Goal: Task Accomplishment & Management: Manage account settings

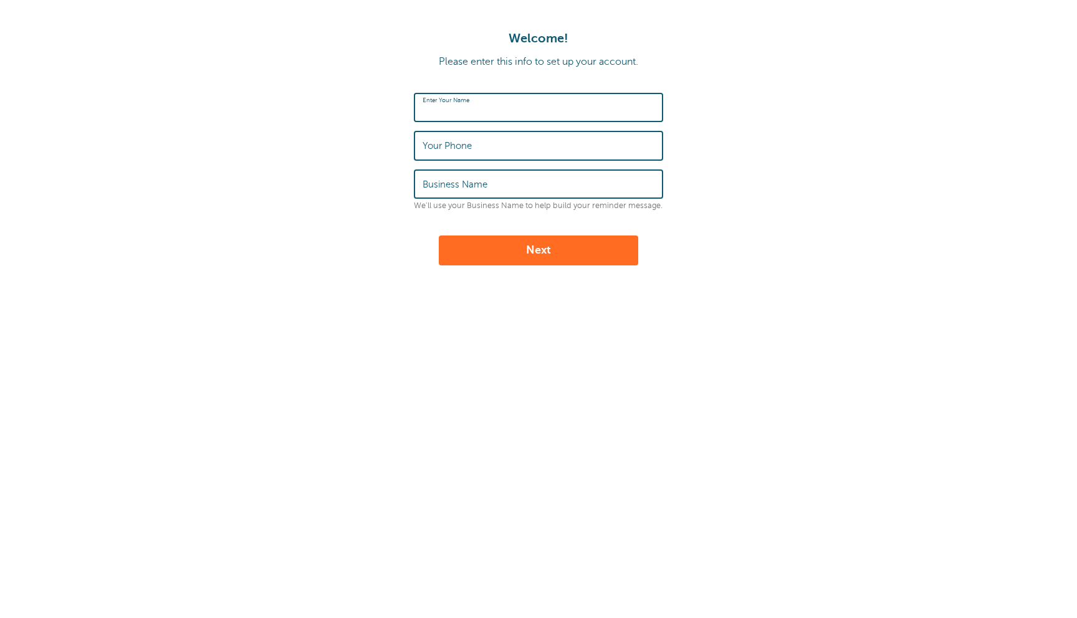
click at [537, 111] on input "Enter Your Name" at bounding box center [539, 107] width 232 height 27
click at [473, 112] on input "Nicolas Huvour" at bounding box center [539, 107] width 232 height 27
type input "Nicolas Huvour"
click at [481, 150] on input "Your Phone" at bounding box center [539, 145] width 232 height 27
type input "06797059"
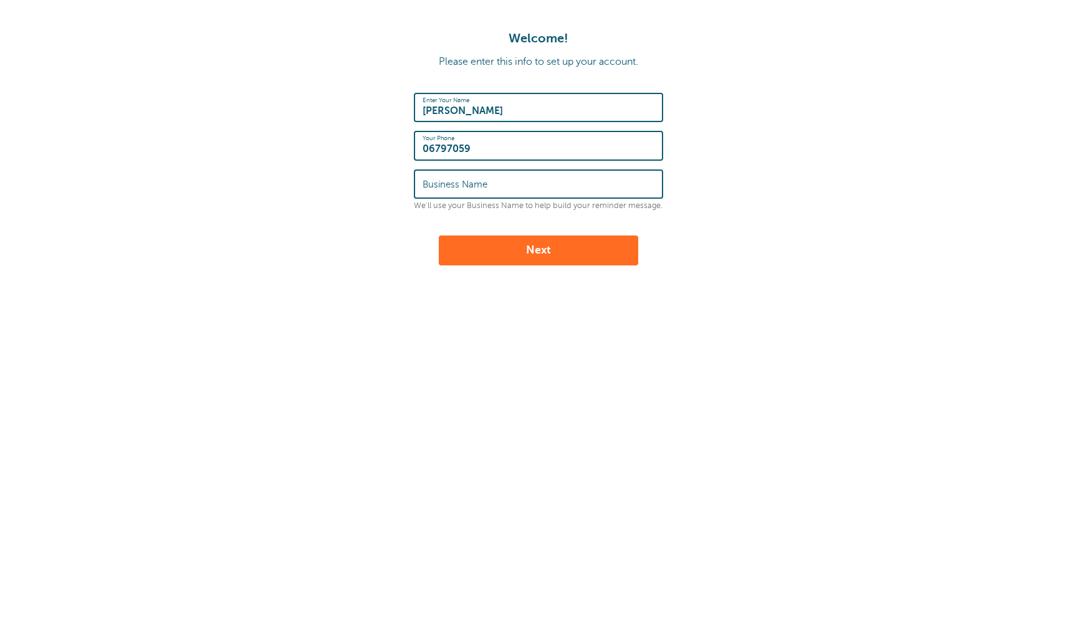
click at [506, 186] on input "Business Name" at bounding box center [539, 184] width 232 height 27
drag, startPoint x: 491, startPoint y: 178, endPoint x: 382, endPoint y: 178, distance: 109.7
click at [382, 178] on form "Enter Your Name Nicolas Huvour Your Phone 06797059 Business Name HUVOUR We'll u…" at bounding box center [538, 179] width 1052 height 173
click at [461, 181] on input "HUVOUR" at bounding box center [539, 184] width 232 height 27
click at [448, 186] on input "HUVOUR" at bounding box center [539, 184] width 232 height 27
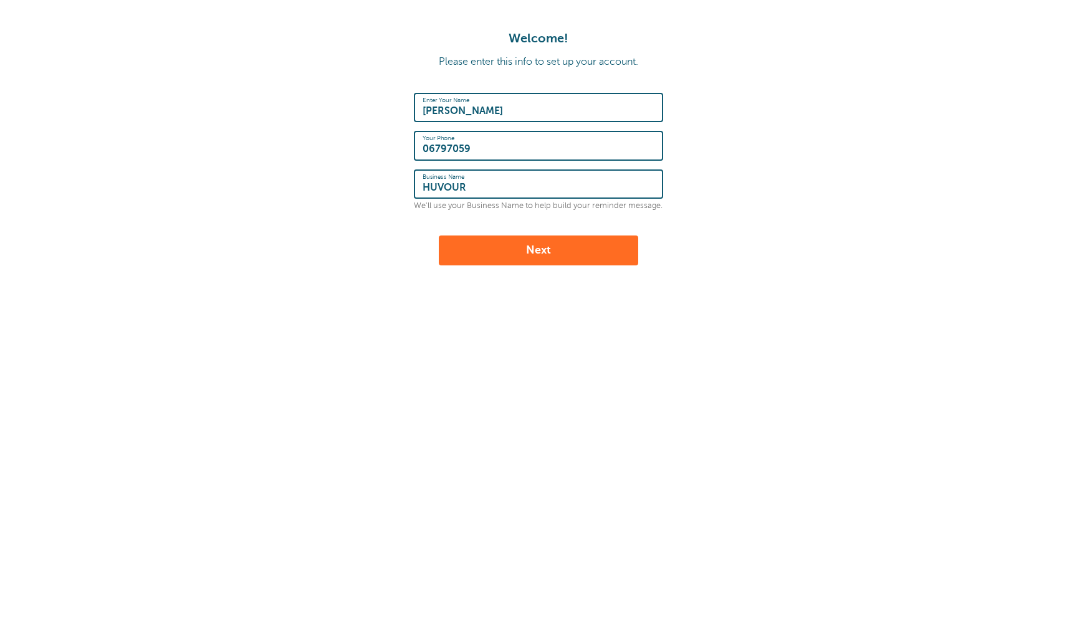
click at [448, 186] on input "HUVOUR" at bounding box center [539, 184] width 232 height 27
type input "HUVOUR"
click at [464, 254] on button "Next" at bounding box center [538, 251] width 199 height 30
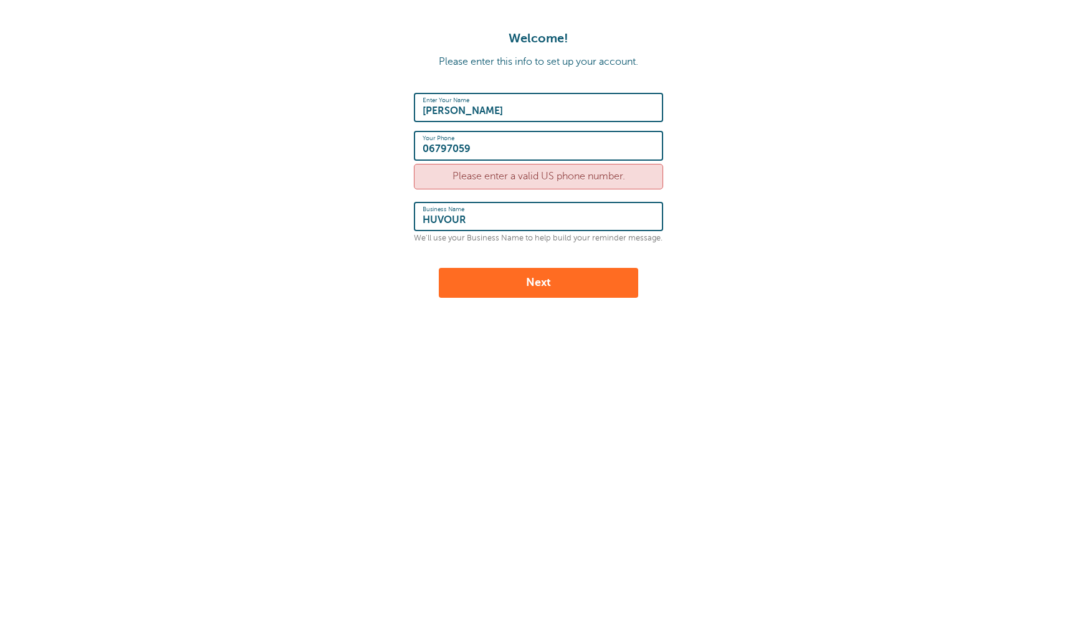
click at [478, 155] on input "06797059" at bounding box center [539, 145] width 232 height 27
drag, startPoint x: 495, startPoint y: 153, endPoint x: 300, endPoint y: 153, distance: 194.5
click at [300, 153] on form "Enter Your Name Nicolas Huvour Your Phone 06797059 Please enter a valid US phon…" at bounding box center [538, 195] width 1052 height 205
type input "6029193819"
click at [485, 291] on button "Next" at bounding box center [538, 283] width 199 height 30
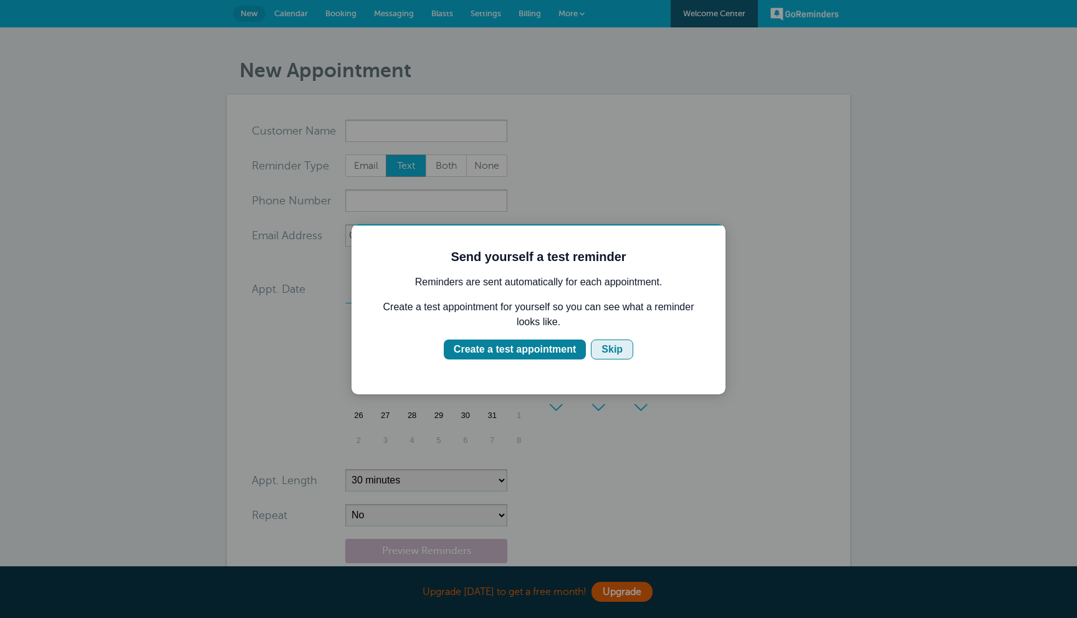
click at [615, 349] on div "Skip" at bounding box center [612, 349] width 21 height 15
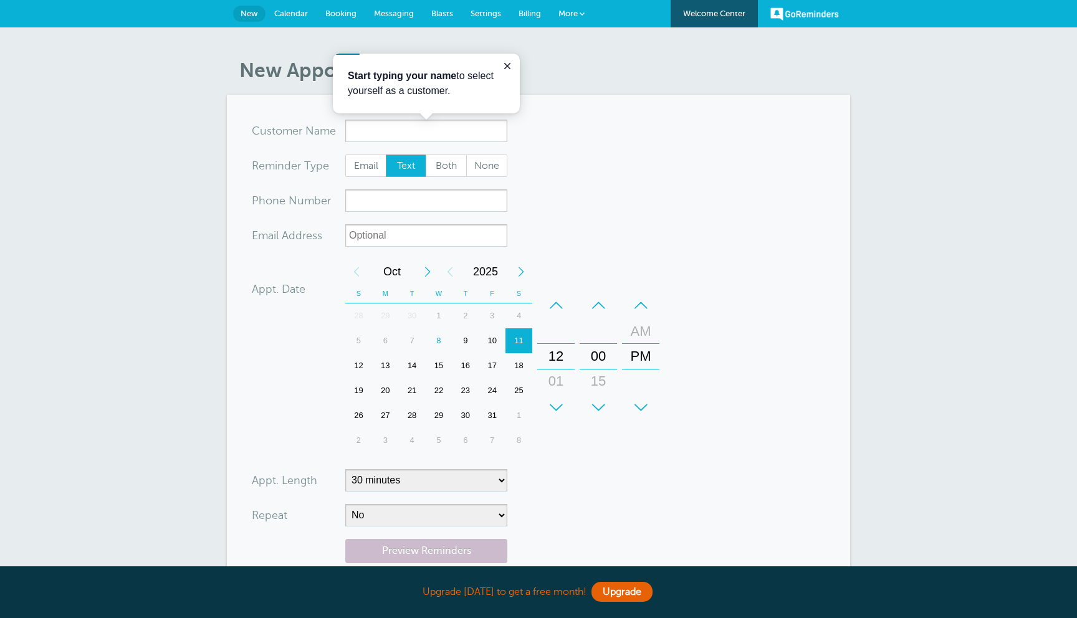
click at [326, 14] on span "Booking" at bounding box center [340, 13] width 31 height 9
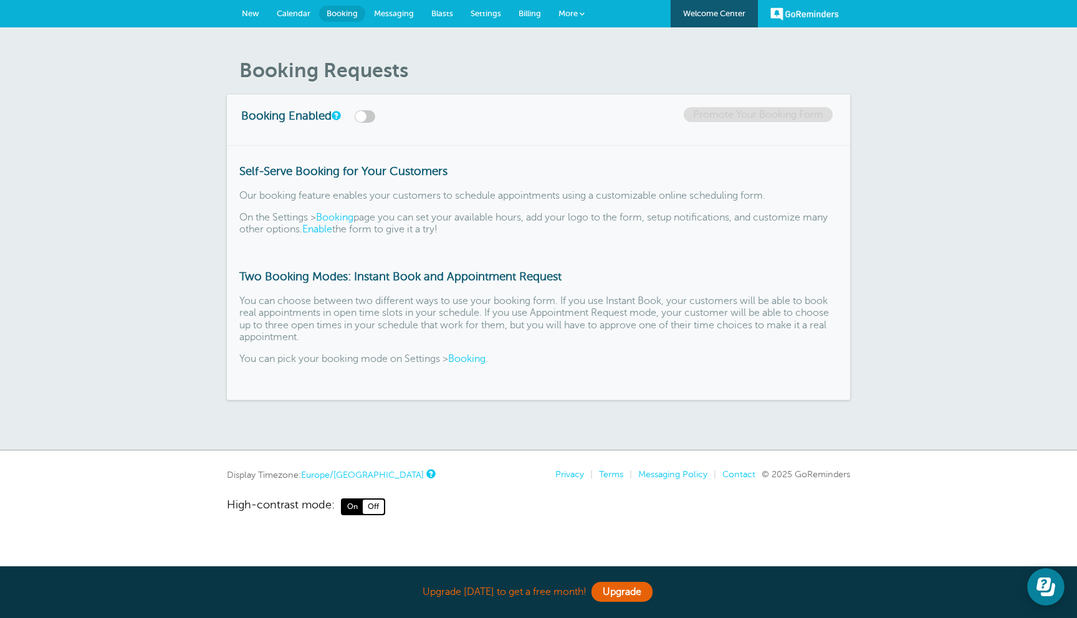
click at [373, 117] on label at bounding box center [365, 116] width 21 height 12
click at [0, 0] on input "checkbox" at bounding box center [0, 0] width 0 height 0
click at [813, 117] on link "Promote Your Booking Form" at bounding box center [758, 114] width 149 height 15
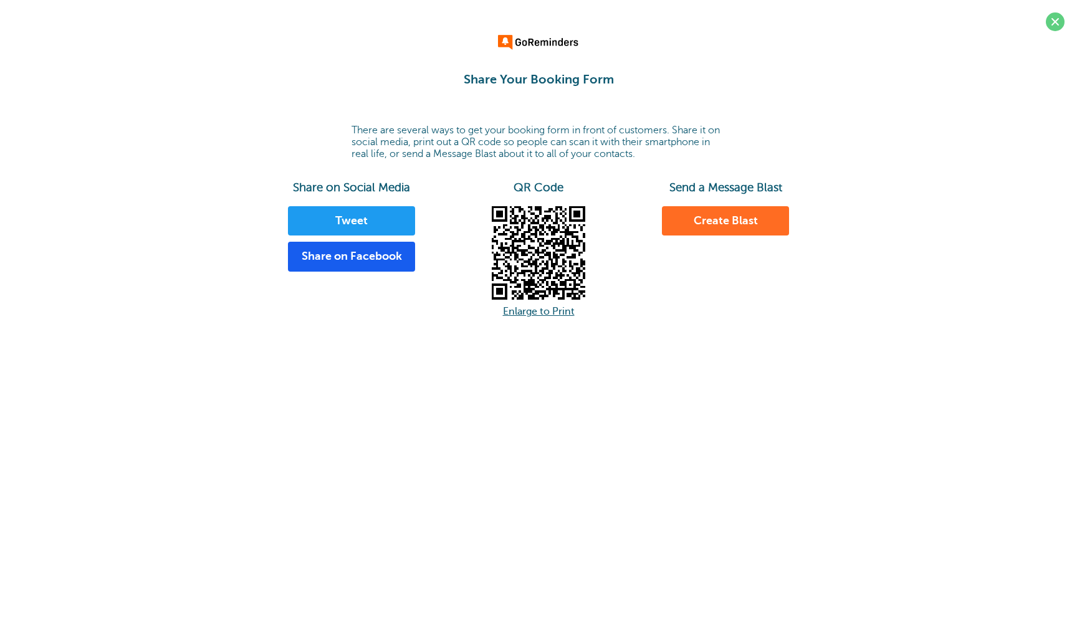
click at [532, 313] on link "Enlarge to Print" at bounding box center [539, 311] width 72 height 11
click at [738, 221] on link "Create Blast" at bounding box center [725, 221] width 127 height 30
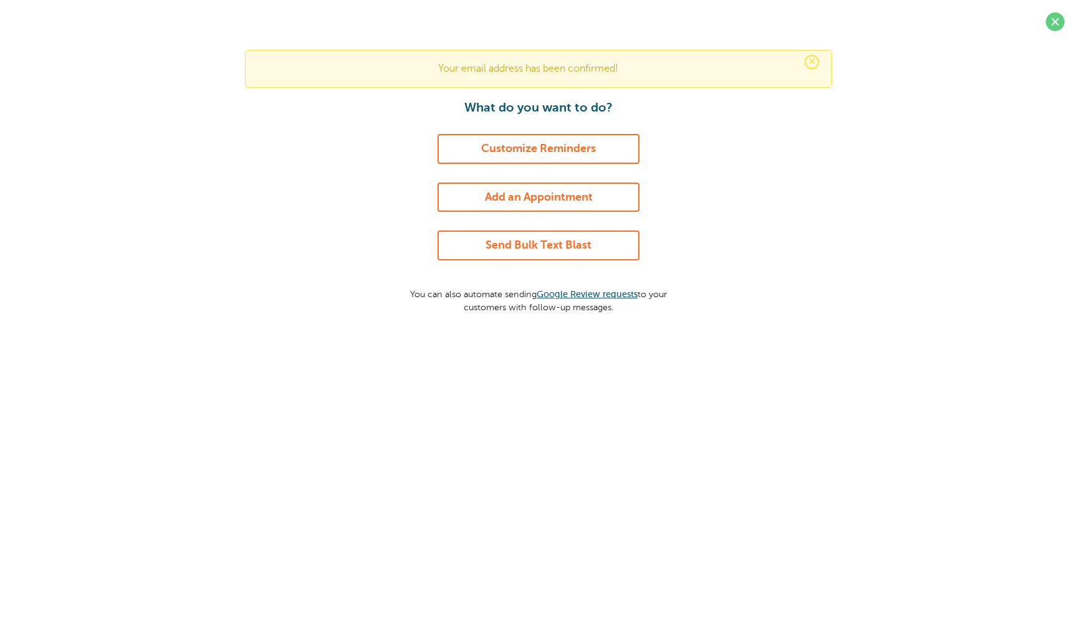
click at [613, 153] on link "Customize Reminders" at bounding box center [539, 149] width 202 height 30
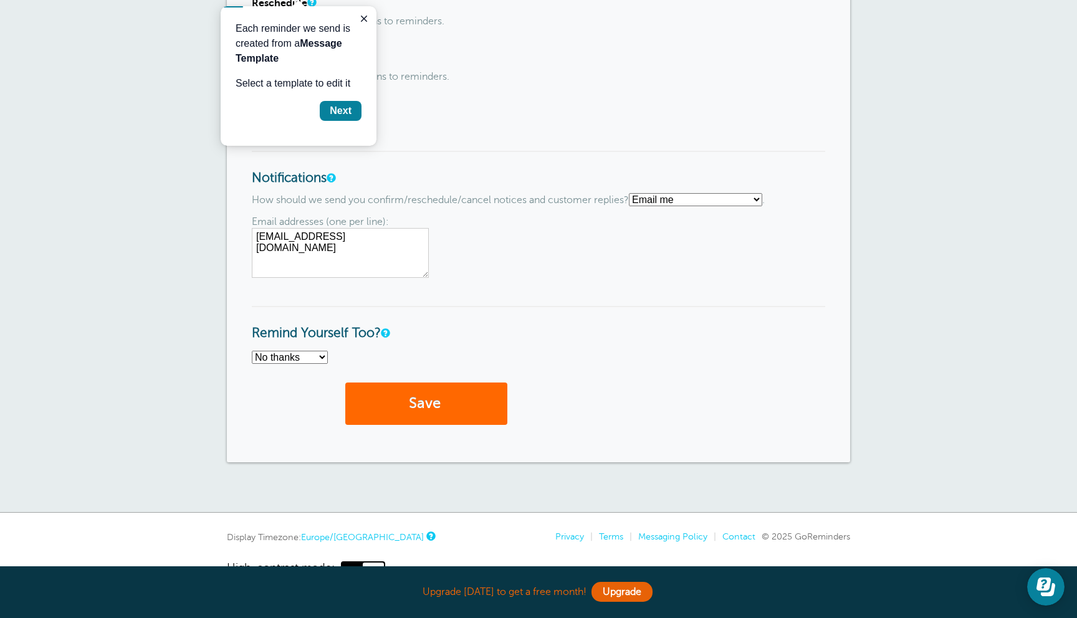
scroll to position [831, 0]
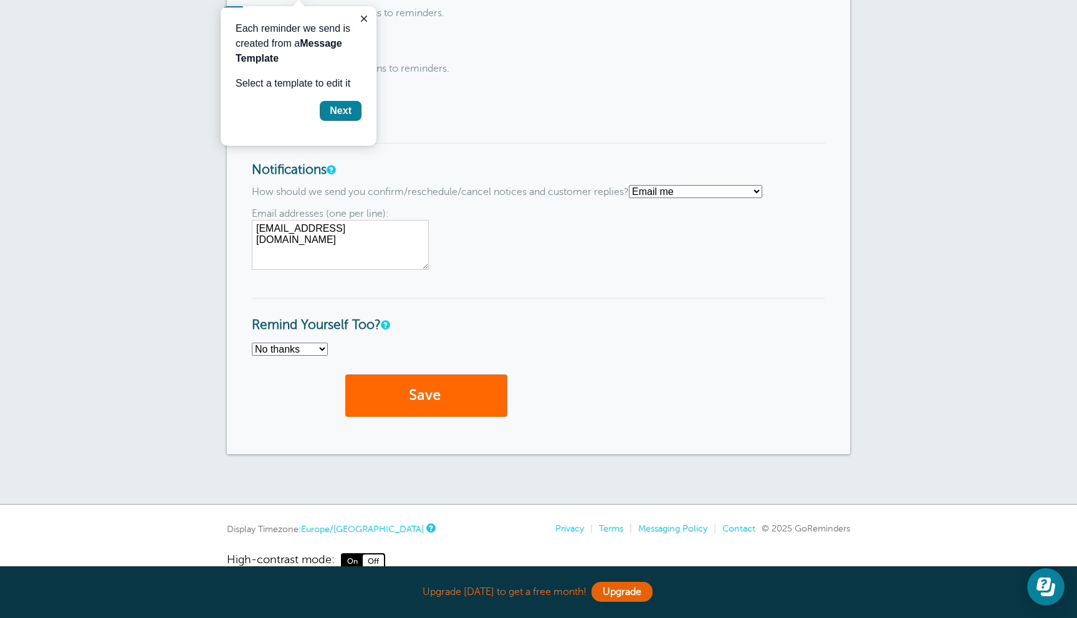
drag, startPoint x: 378, startPoint y: 265, endPoint x: 287, endPoint y: 262, distance: 91.7
click at [287, 262] on textarea "[EMAIL_ADDRESS][DOMAIN_NAME]" at bounding box center [340, 245] width 177 height 50
drag, startPoint x: 385, startPoint y: 235, endPoint x: 238, endPoint y: 235, distance: 146.5
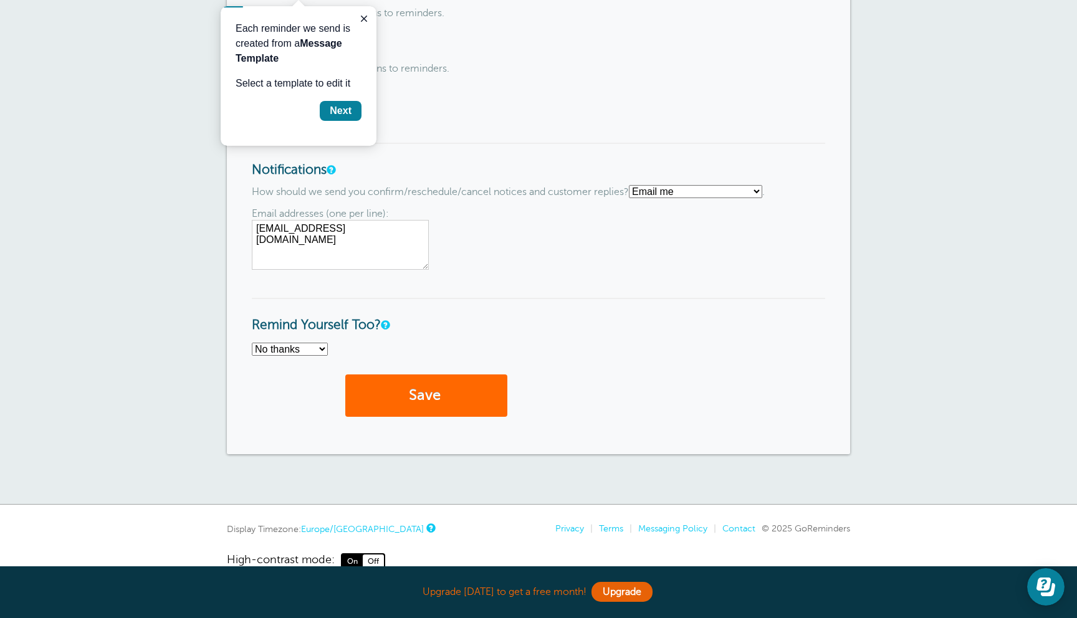
click at [675, 189] on select "Text me Email me Don't send me notifications" at bounding box center [695, 191] width 133 height 13
select select "5"
click at [635, 198] on select "Text me Email me Don't send me notifications" at bounding box center [695, 191] width 133 height 13
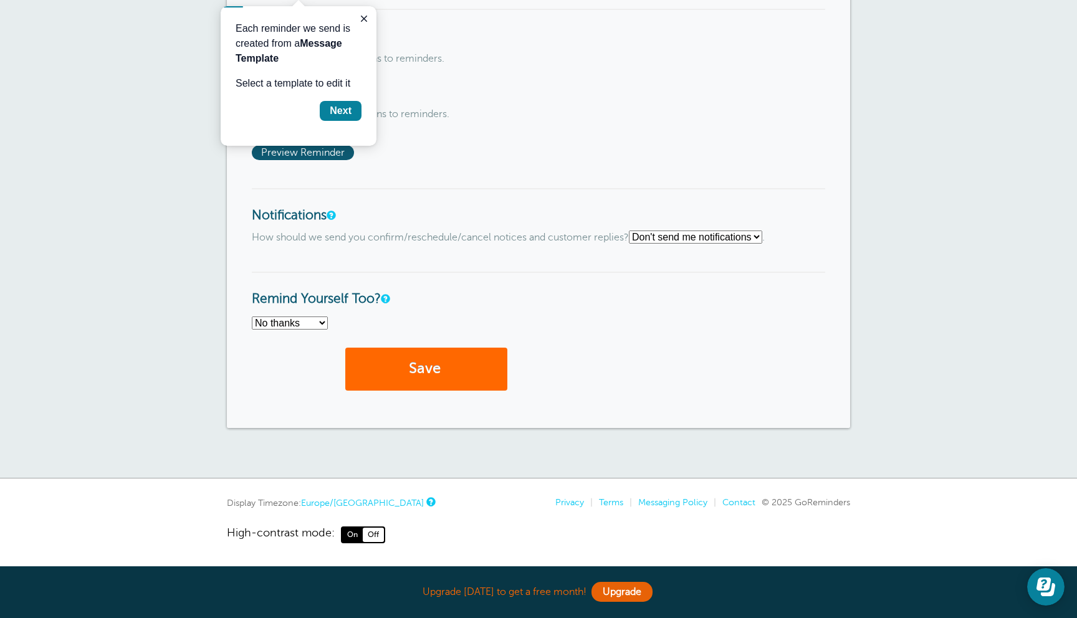
scroll to position [790, 0]
click at [477, 365] on button "Save" at bounding box center [426, 369] width 162 height 43
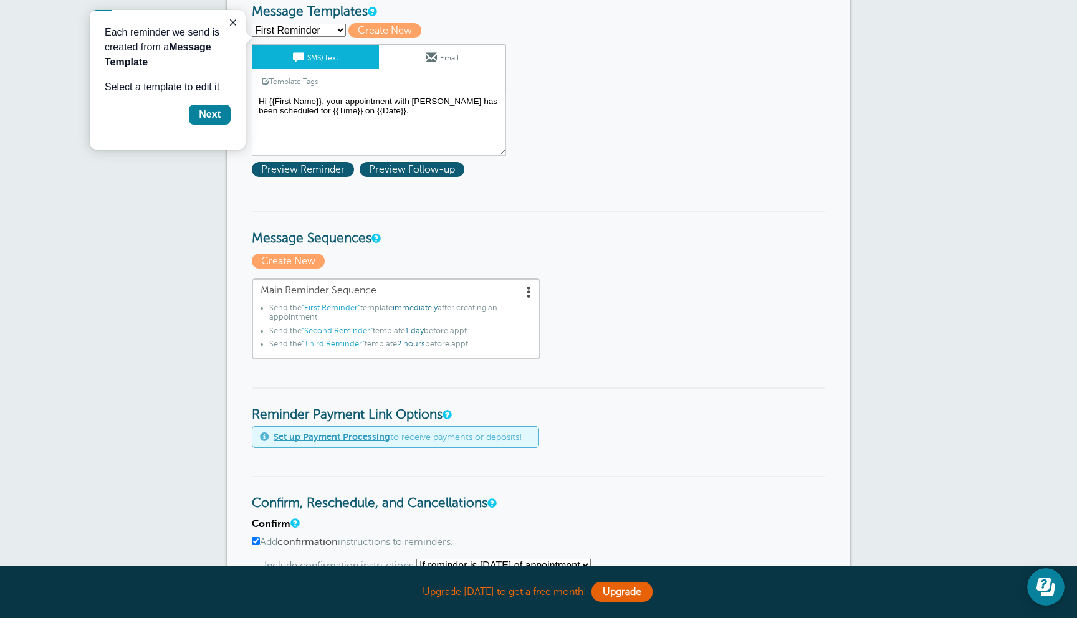
scroll to position [112, 0]
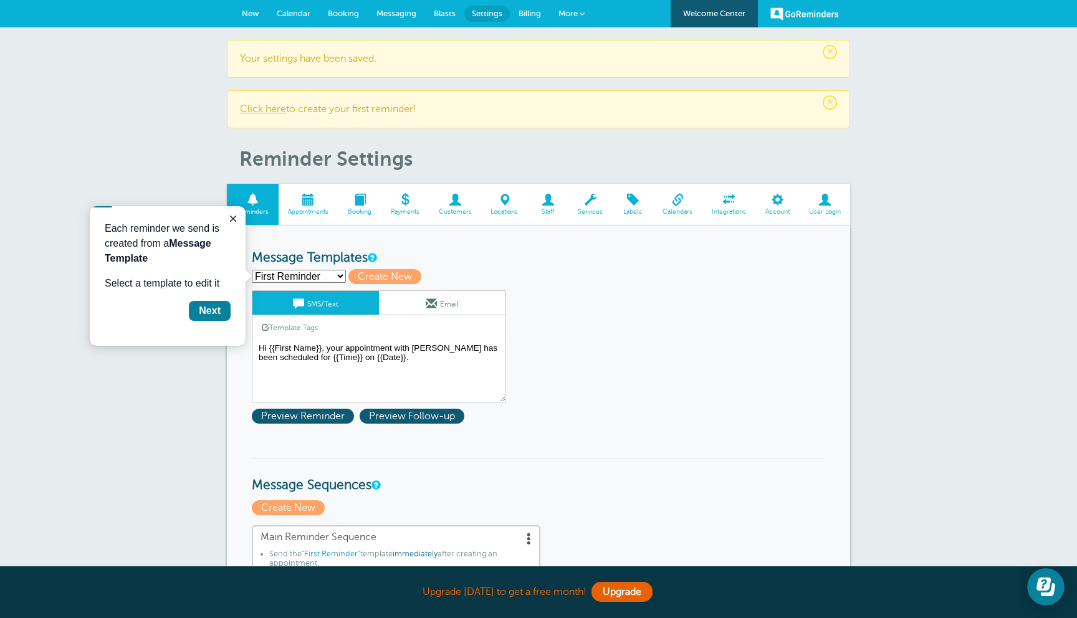
click at [274, 115] on p "Click here to create your first reminder!" at bounding box center [538, 109] width 597 height 12
click at [274, 111] on link "Click here" at bounding box center [263, 108] width 46 height 11
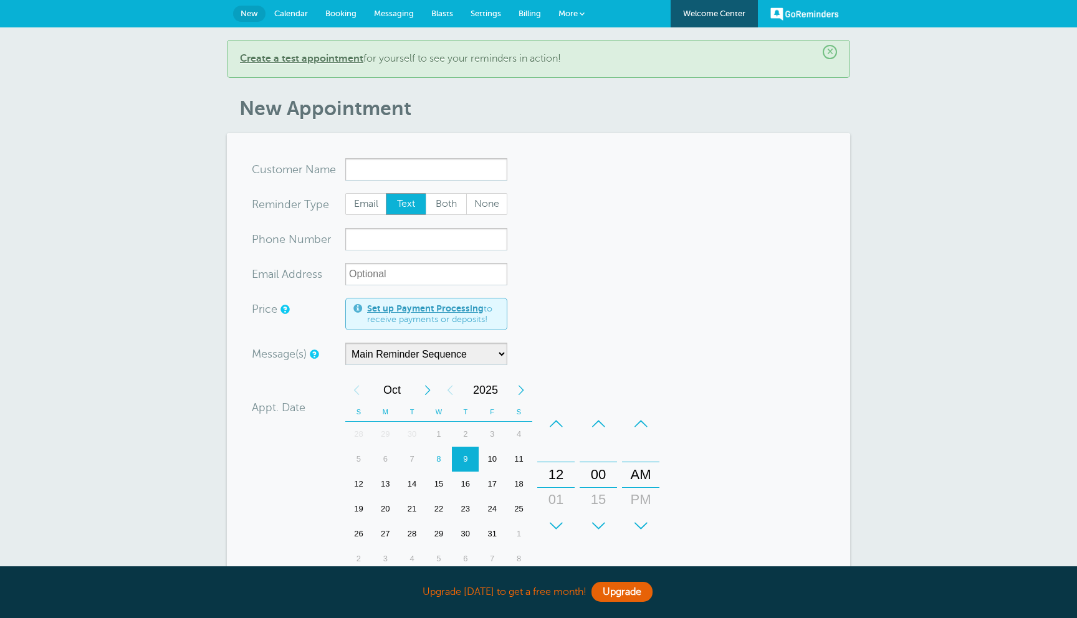
click at [372, 203] on span "Email" at bounding box center [366, 204] width 40 height 21
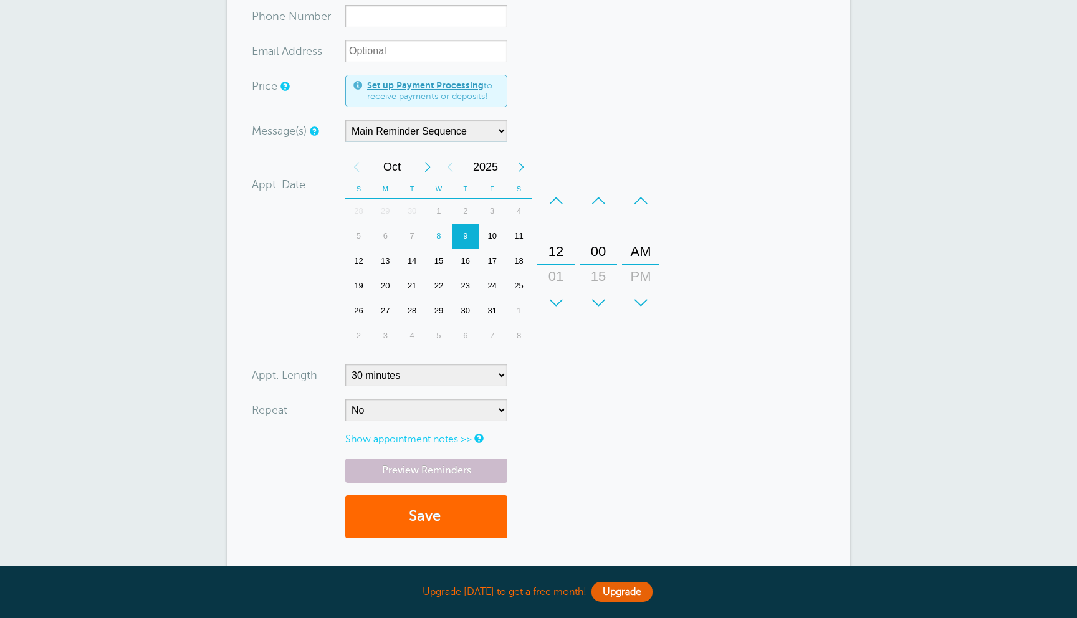
scroll to position [191, 0]
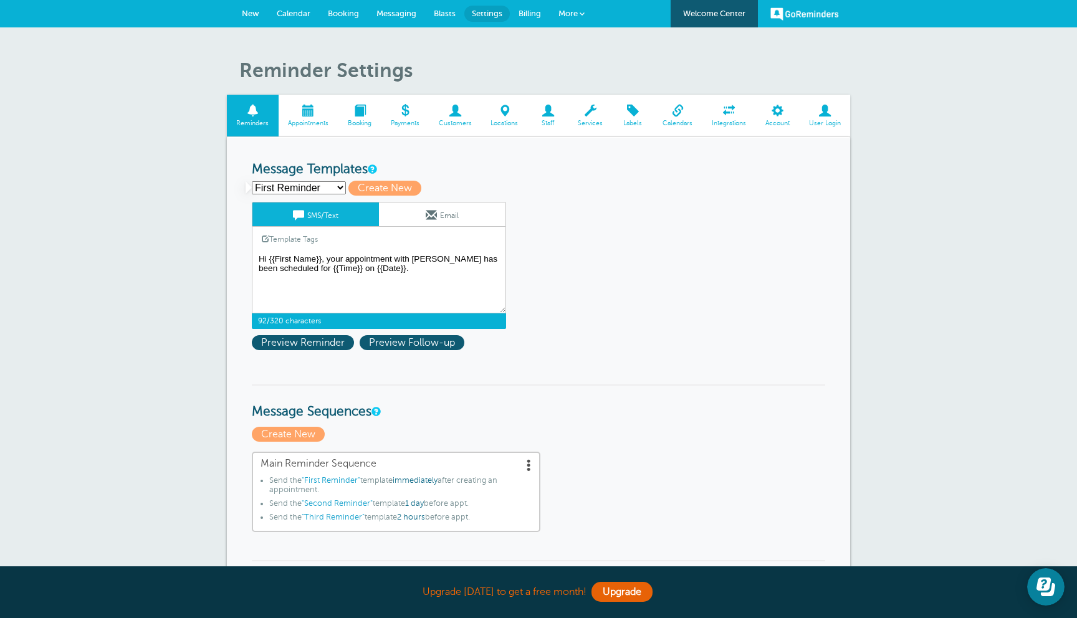
click at [424, 269] on textarea "Hi {{First Name}}, your appointment with HUVOUR has been scheduled for {{Time}}…" at bounding box center [379, 282] width 254 height 62
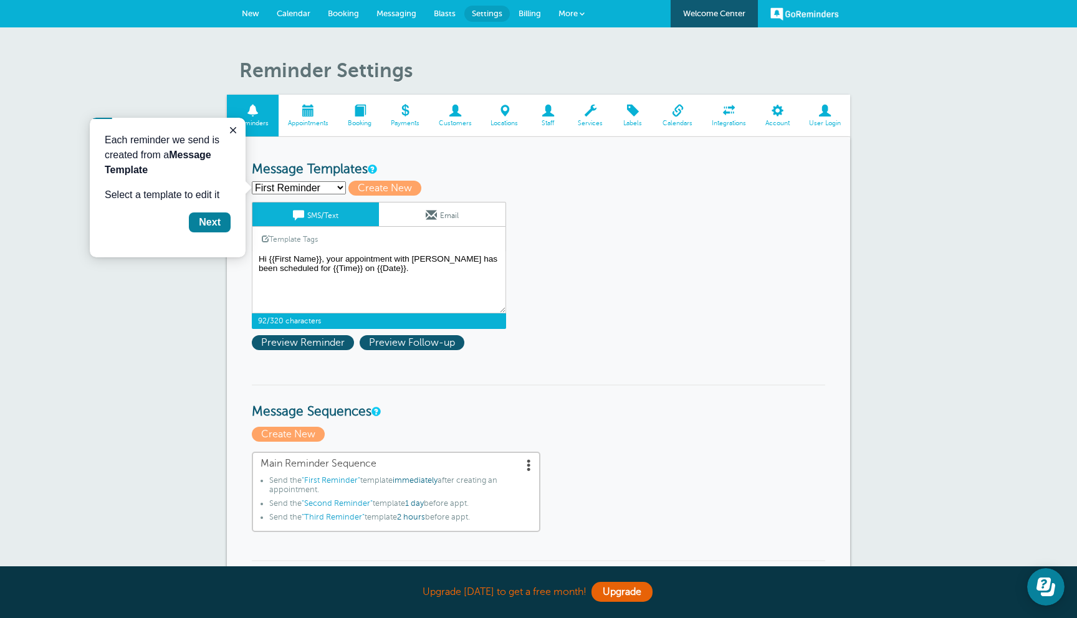
click at [444, 208] on link "Email" at bounding box center [442, 215] width 127 height 24
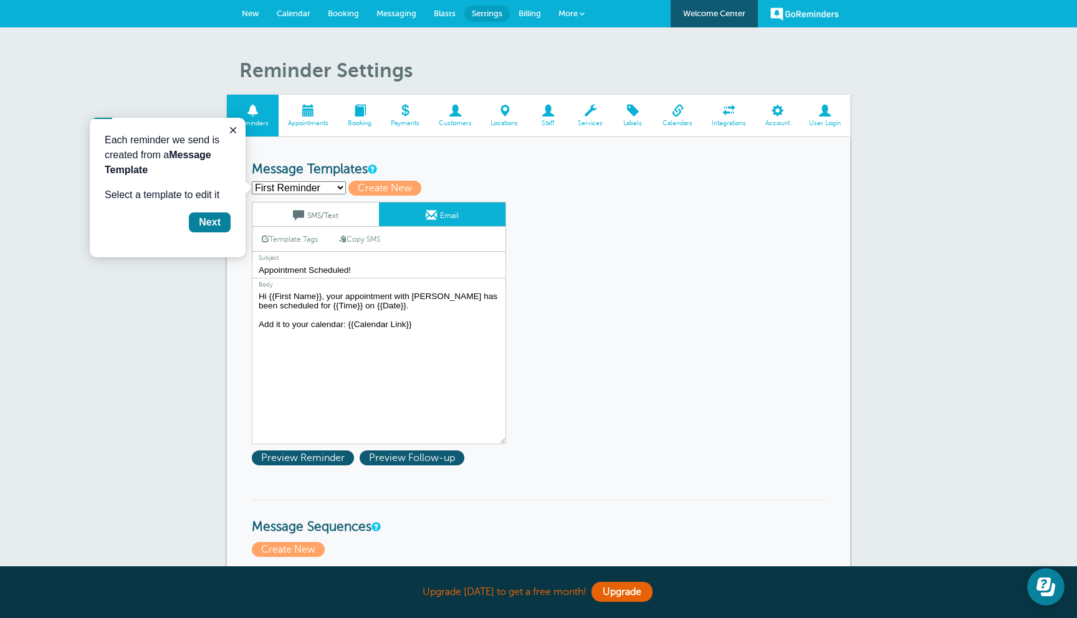
click at [302, 189] on select "First Reminder Second Reminder Third Reminder Create new..." at bounding box center [299, 187] width 94 height 13
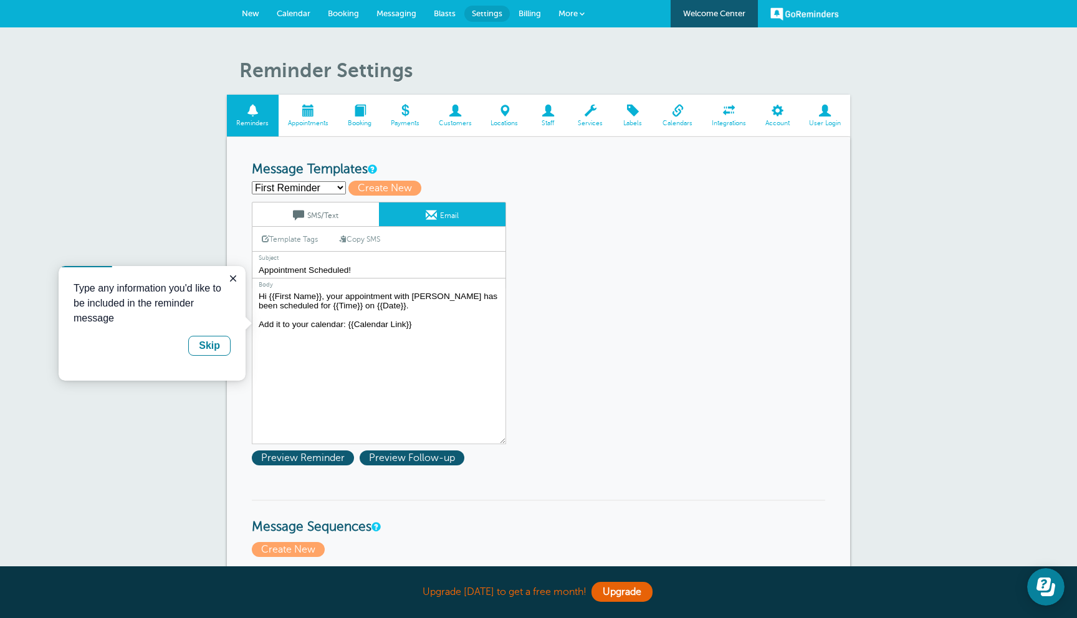
drag, startPoint x: 451, startPoint y: 536, endPoint x: 174, endPoint y: 267, distance: 386.2
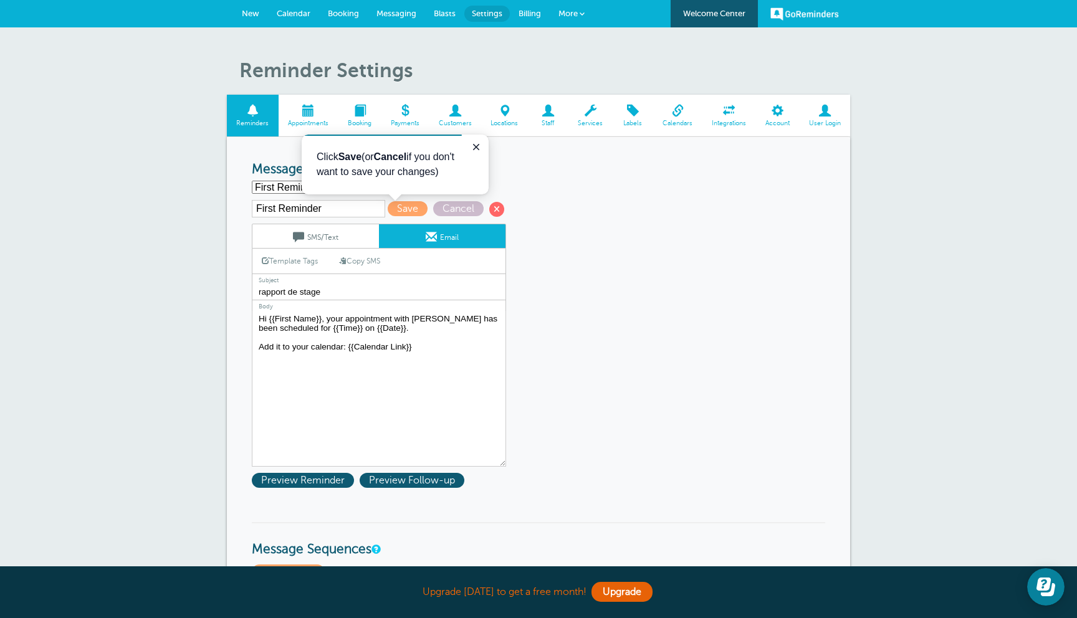
type input "rapport de stage"
click at [433, 353] on textarea "Hi {{First Name}}, your appointment with HUVOUR has been scheduled for {{Time}}…" at bounding box center [379, 389] width 254 height 156
click at [317, 483] on span "Preview Reminder" at bounding box center [303, 480] width 102 height 15
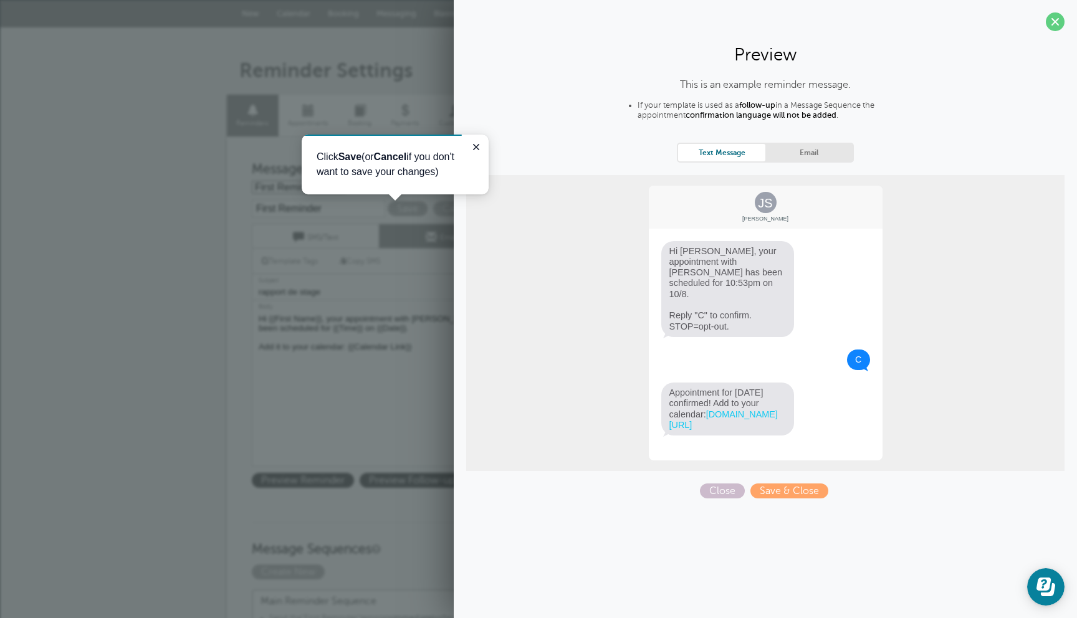
click at [819, 151] on link "Email" at bounding box center [809, 152] width 87 height 17
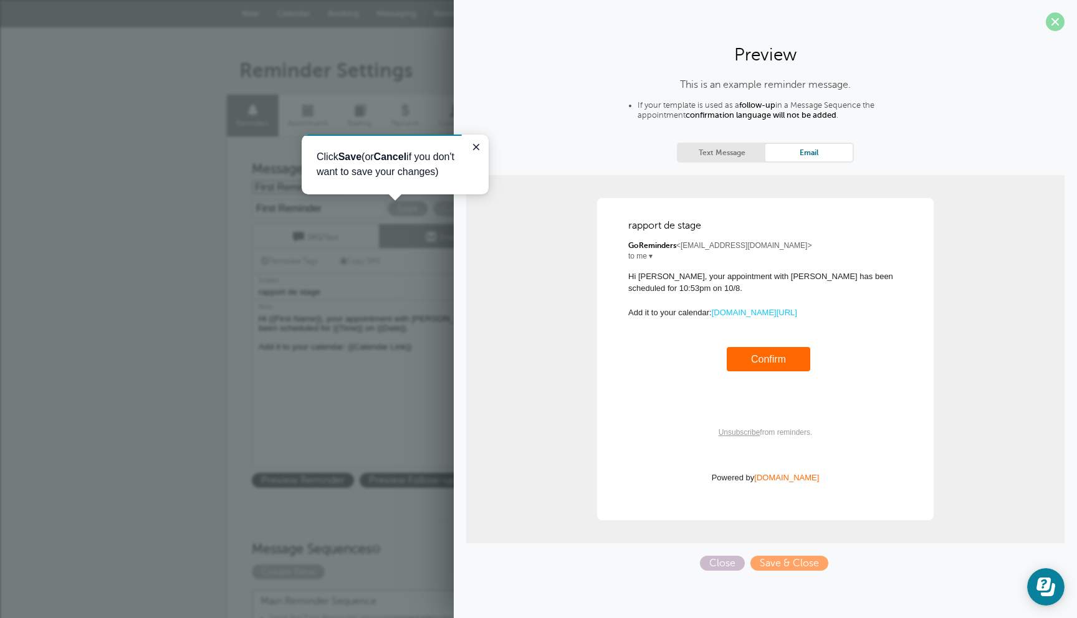
click at [1055, 23] on span at bounding box center [1055, 21] width 19 height 19
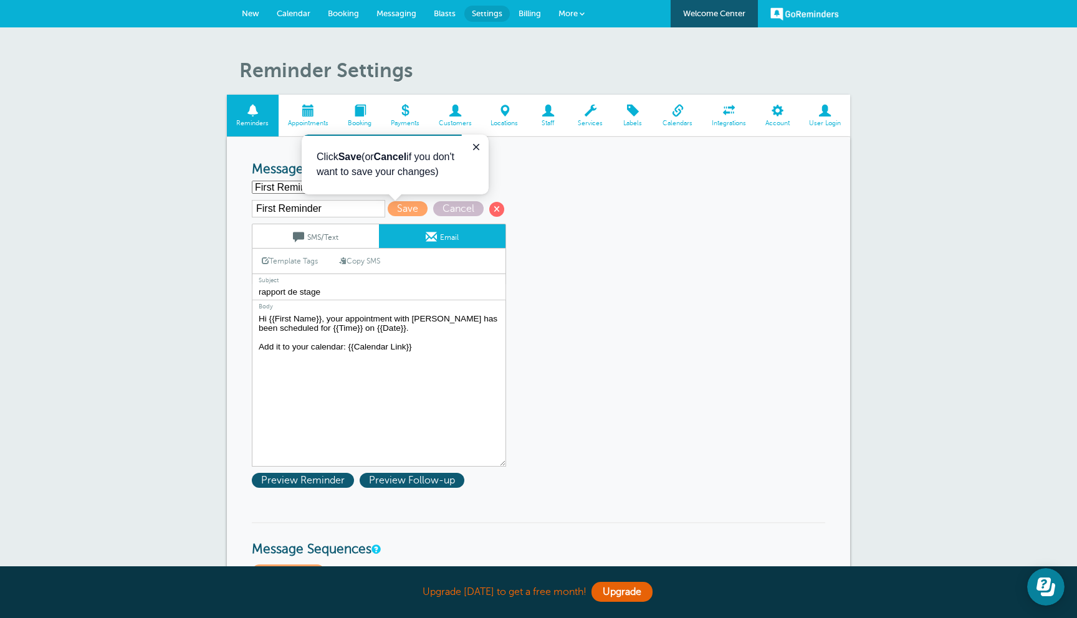
drag, startPoint x: 159, startPoint y: 318, endPoint x: 128, endPoint y: 302, distance: 34.9
type textarea "dsfsdfds"
click at [326, 484] on span "Preview Reminder" at bounding box center [303, 480] width 102 height 15
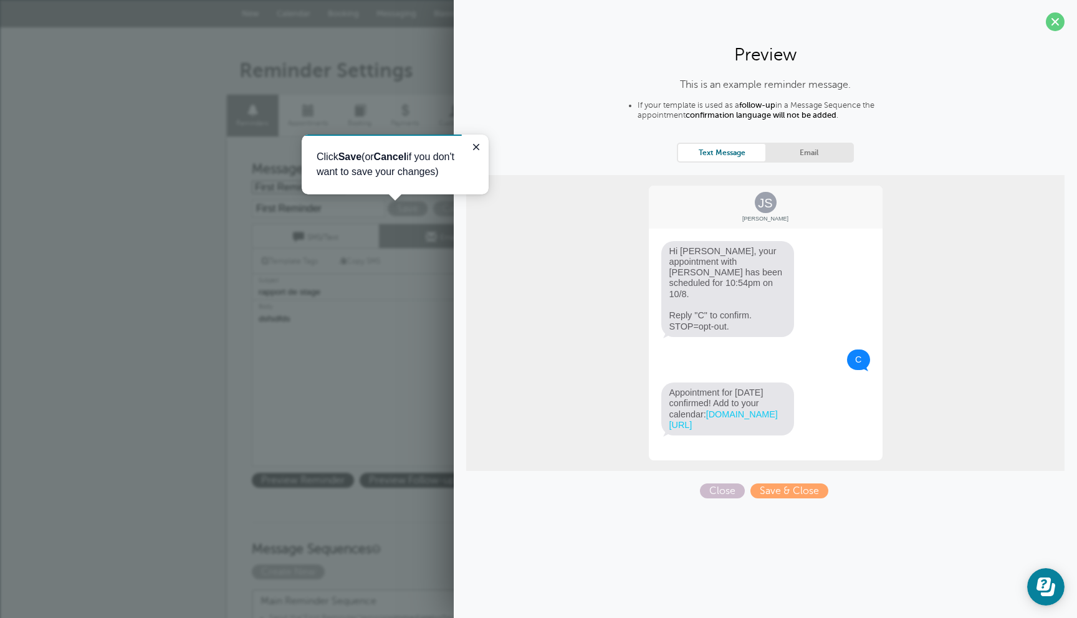
click at [830, 154] on link "Email" at bounding box center [809, 152] width 87 height 17
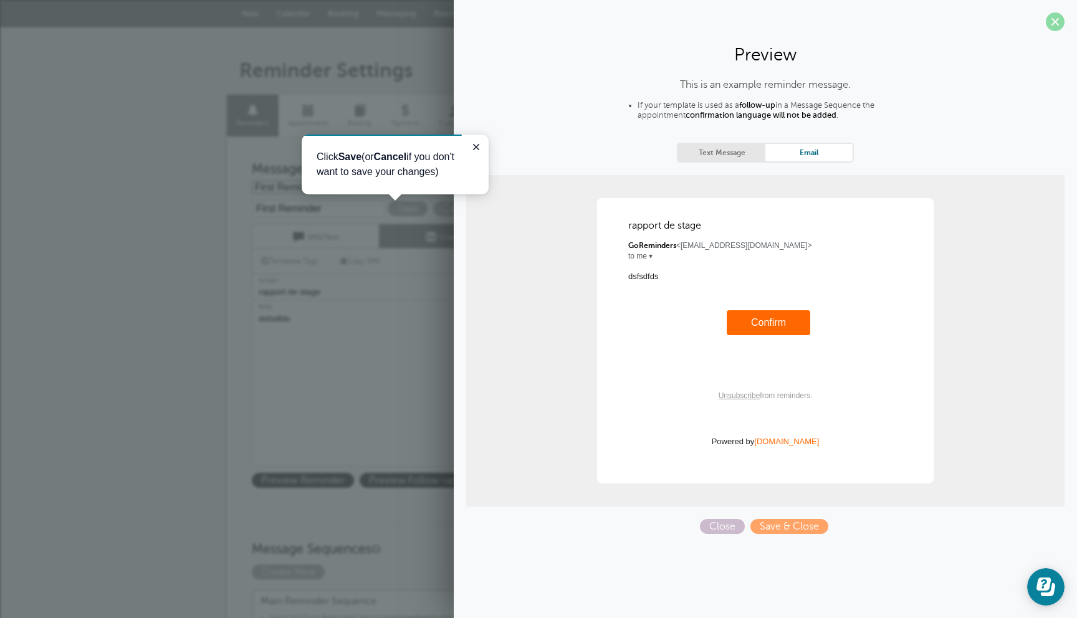
click at [1052, 26] on span at bounding box center [1055, 21] width 19 height 19
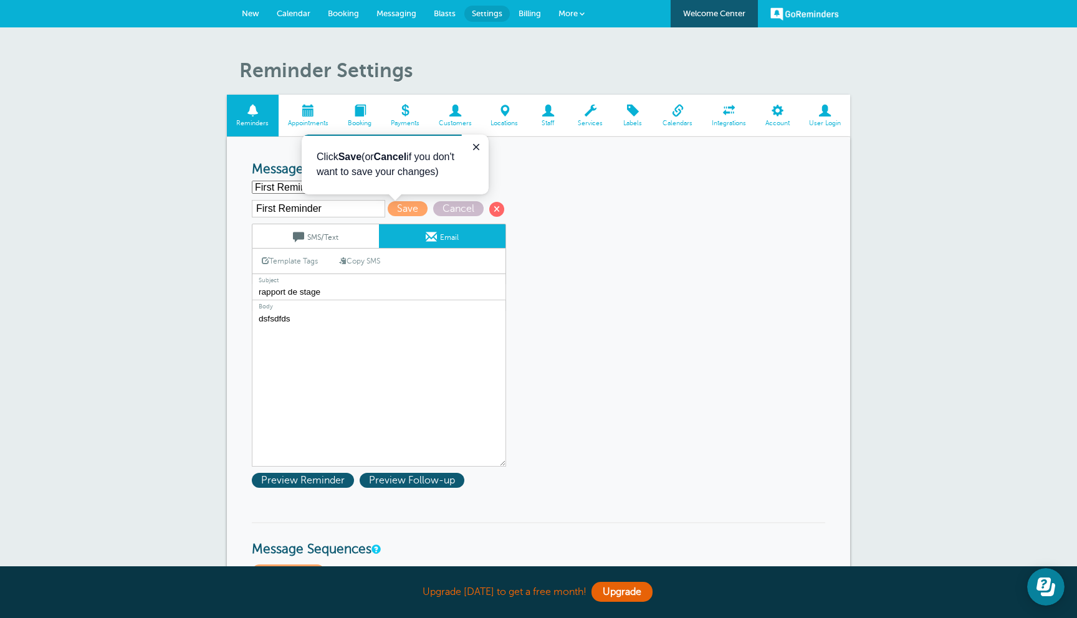
click at [817, 122] on span "User Login" at bounding box center [824, 123] width 39 height 7
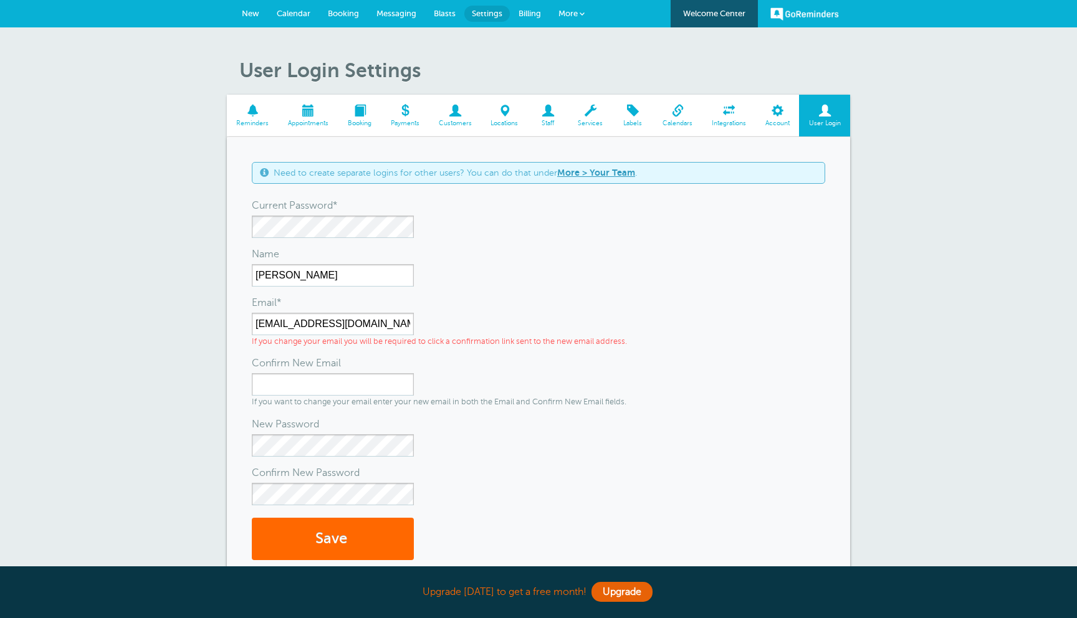
click at [777, 120] on span "Account" at bounding box center [777, 123] width 31 height 7
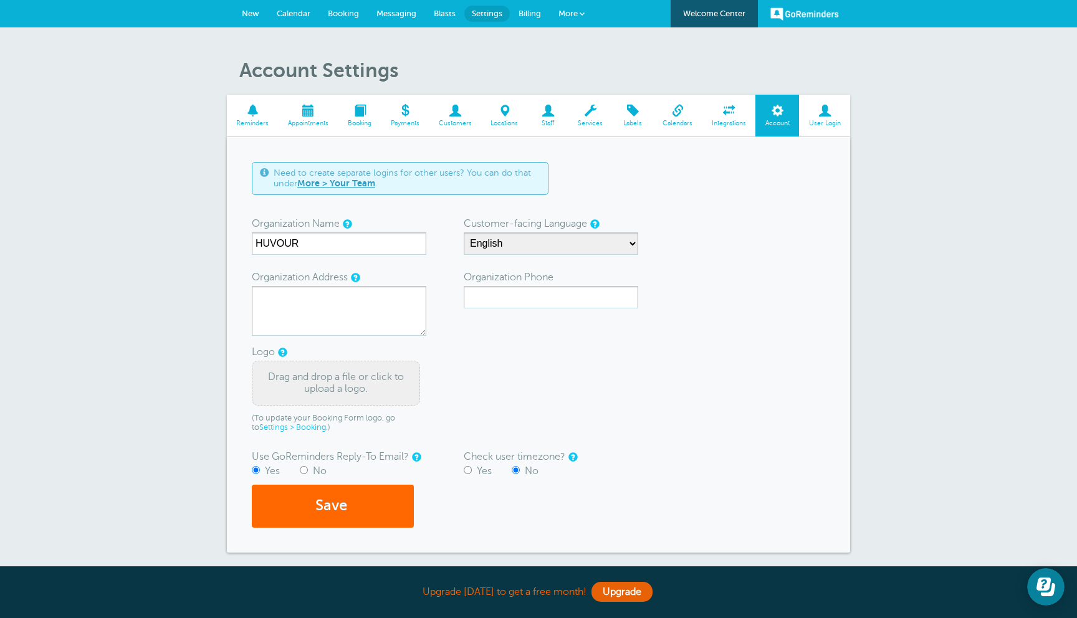
click at [357, 117] on span at bounding box center [360, 111] width 43 height 12
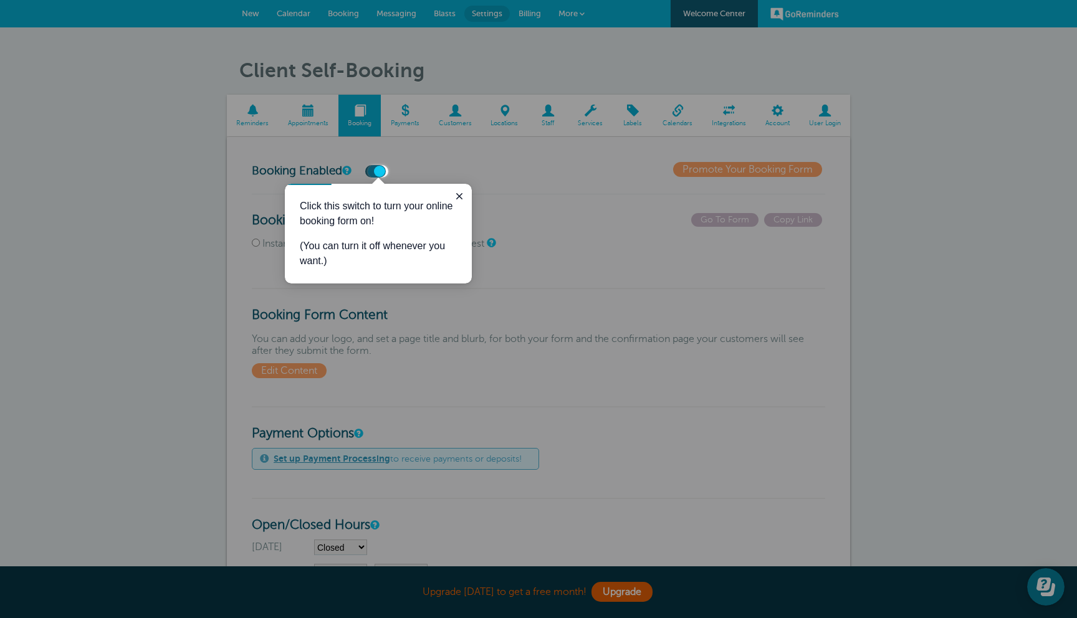
click at [469, 198] on div "Click this switch to turn your online booking form on! (You can turn it off whe…" at bounding box center [378, 234] width 187 height 100
click at [464, 198] on icon "Close guide" at bounding box center [459, 196] width 10 height 10
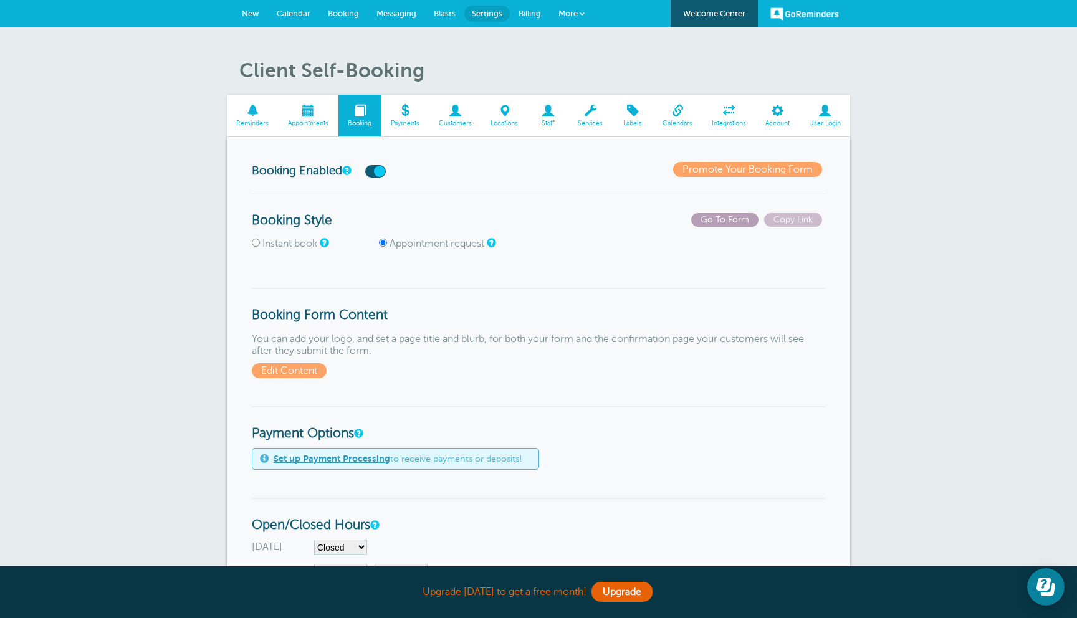
click at [740, 224] on span "Go To Form" at bounding box center [724, 220] width 67 height 14
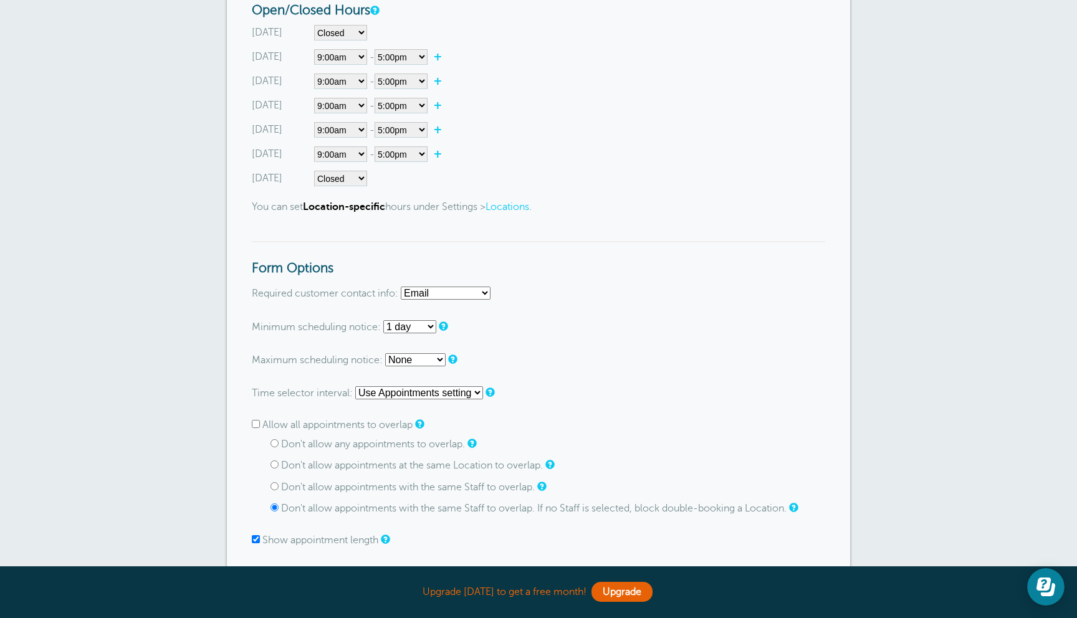
scroll to position [516, 0]
click at [346, 430] on label "Allow all appointments to overlap" at bounding box center [337, 423] width 150 height 11
click at [260, 427] on input "Allow all appointments to overlap" at bounding box center [256, 423] width 8 height 8
checkbox input "true"
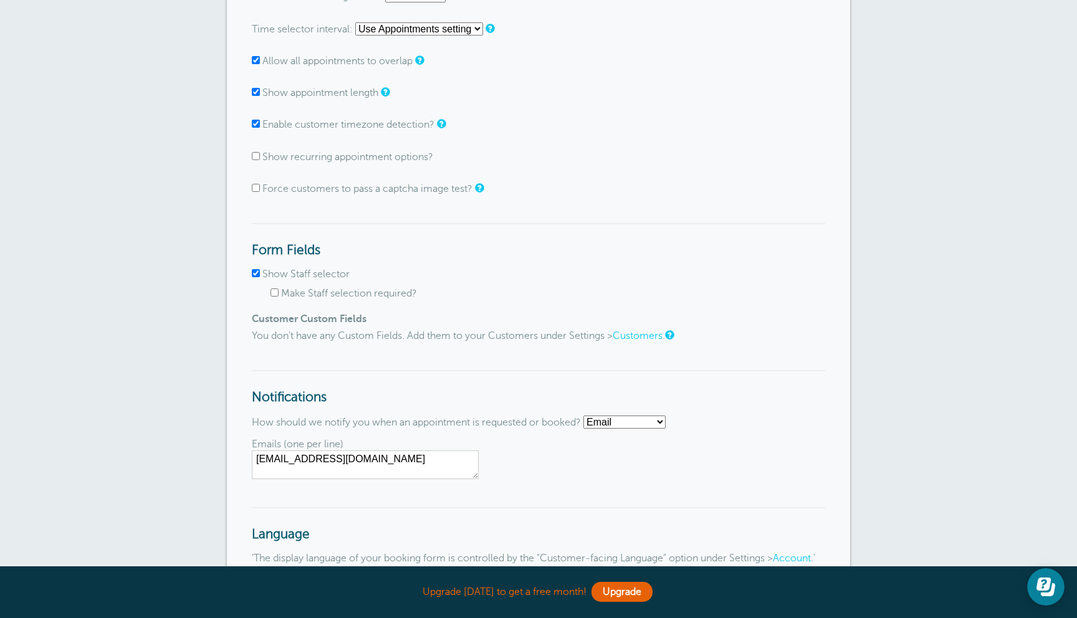
scroll to position [1065, 0]
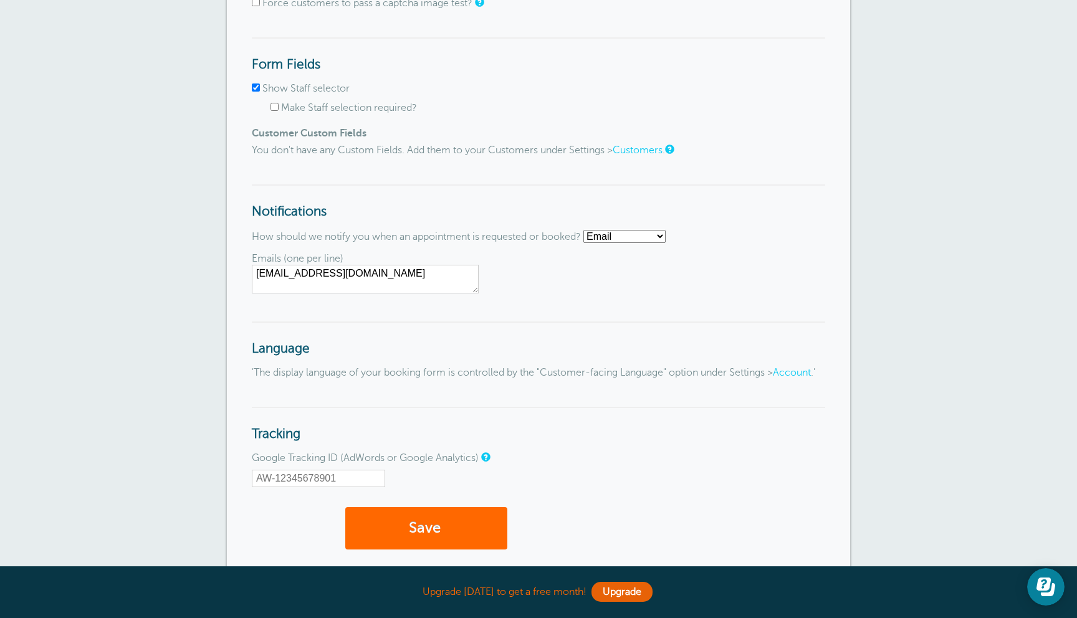
click at [642, 239] on select "Email SMS No notifications" at bounding box center [625, 236] width 82 height 13
select select "none"
click at [589, 233] on select "Email SMS No notifications" at bounding box center [625, 236] width 82 height 13
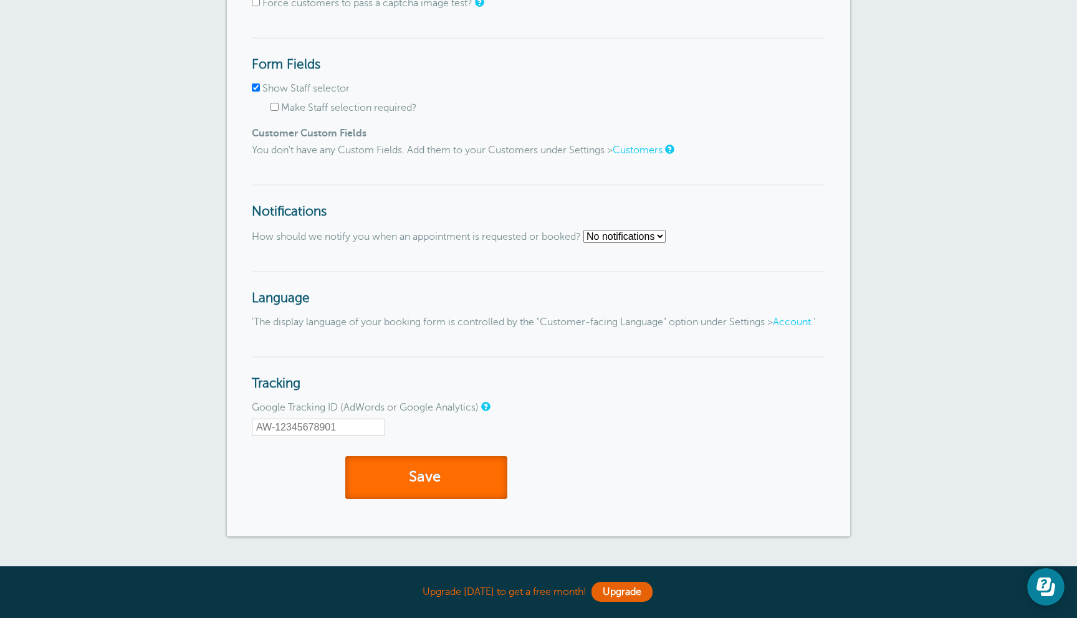
click at [477, 499] on button "Save" at bounding box center [426, 477] width 162 height 43
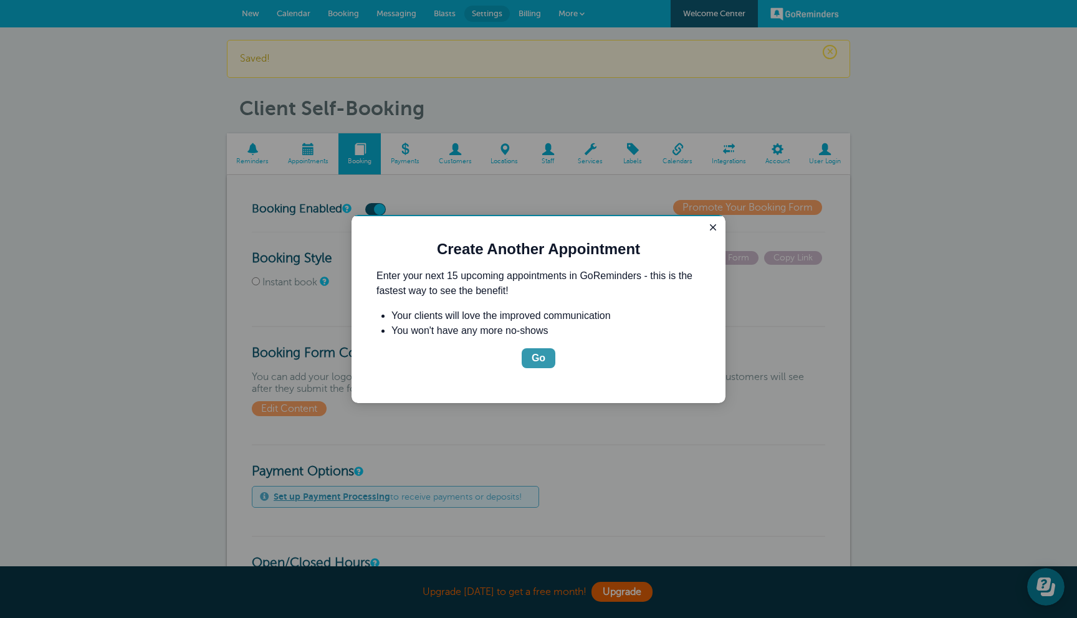
click at [542, 363] on div "Go" at bounding box center [539, 358] width 14 height 15
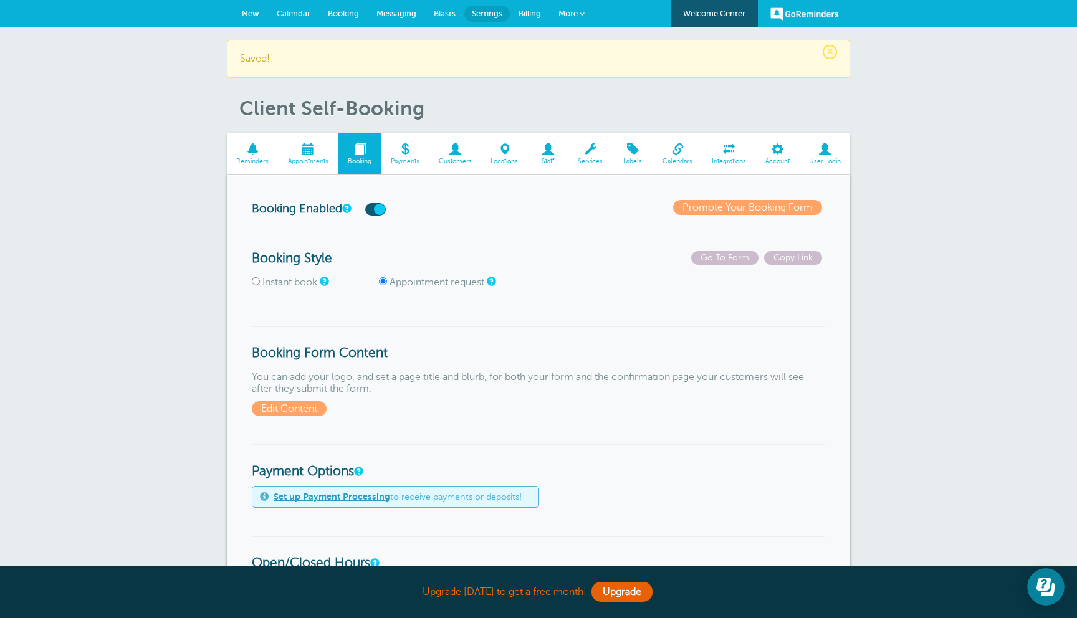
click at [300, 153] on span at bounding box center [309, 149] width 60 height 12
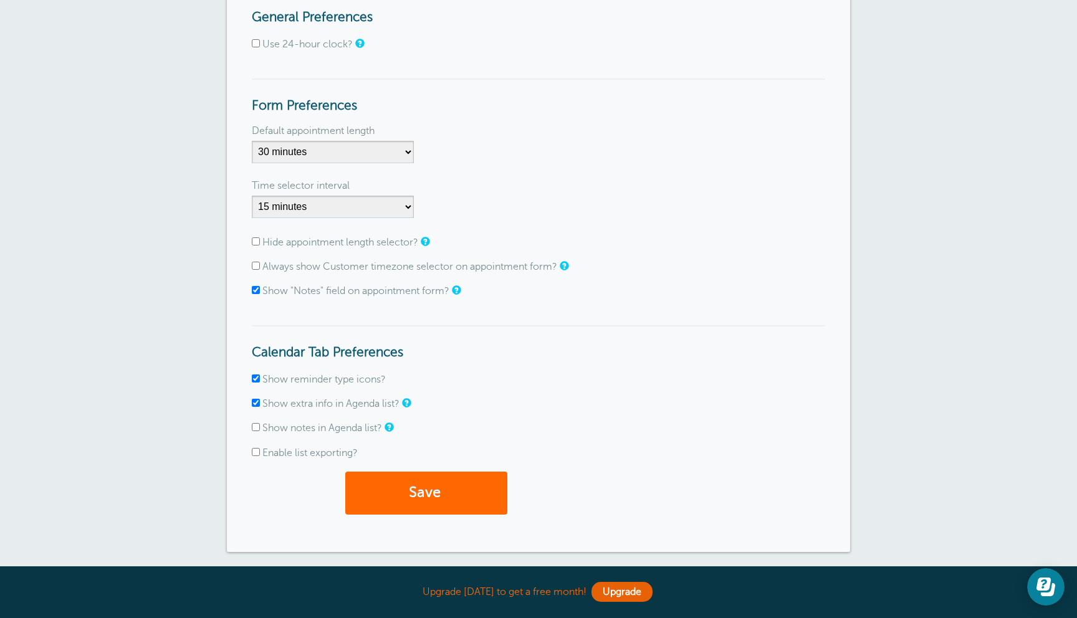
scroll to position [103, 0]
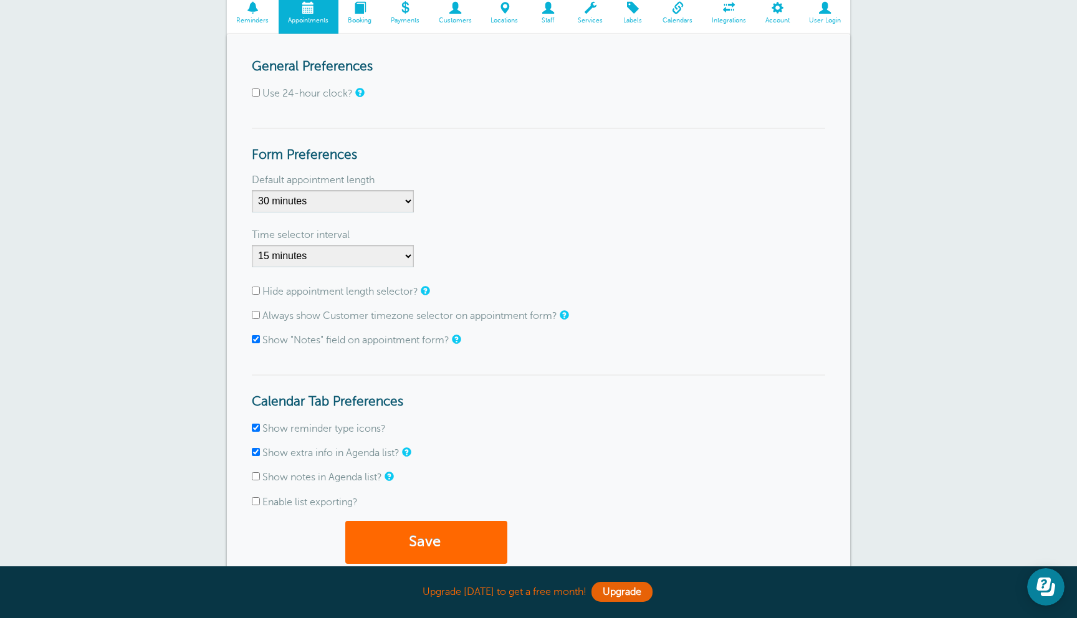
click at [371, 24] on span "Booking" at bounding box center [360, 20] width 31 height 7
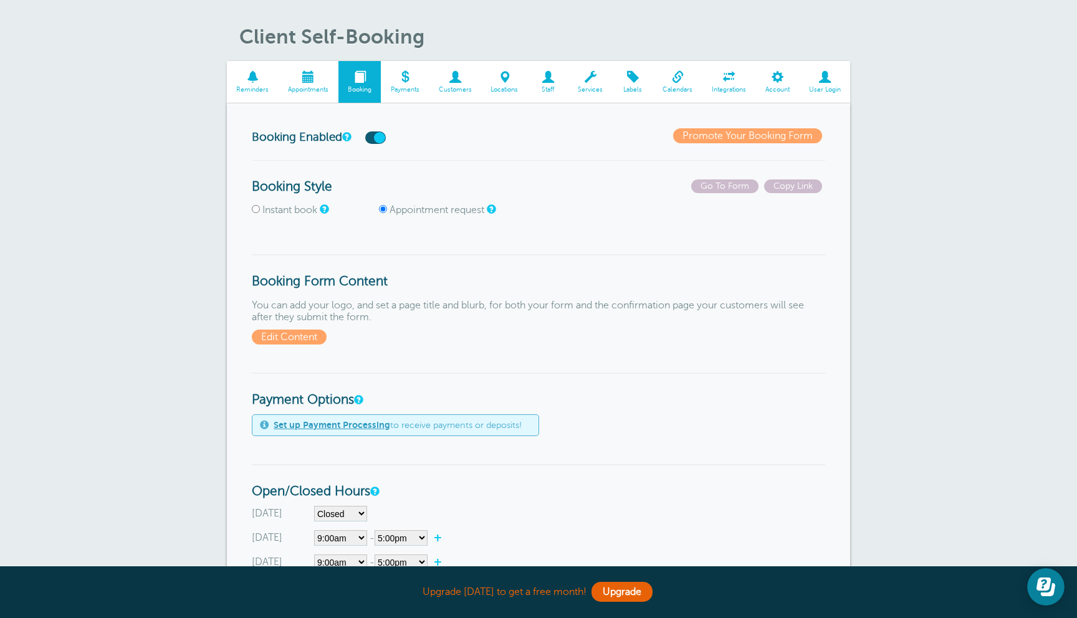
click at [262, 86] on span "Reminders" at bounding box center [252, 89] width 39 height 7
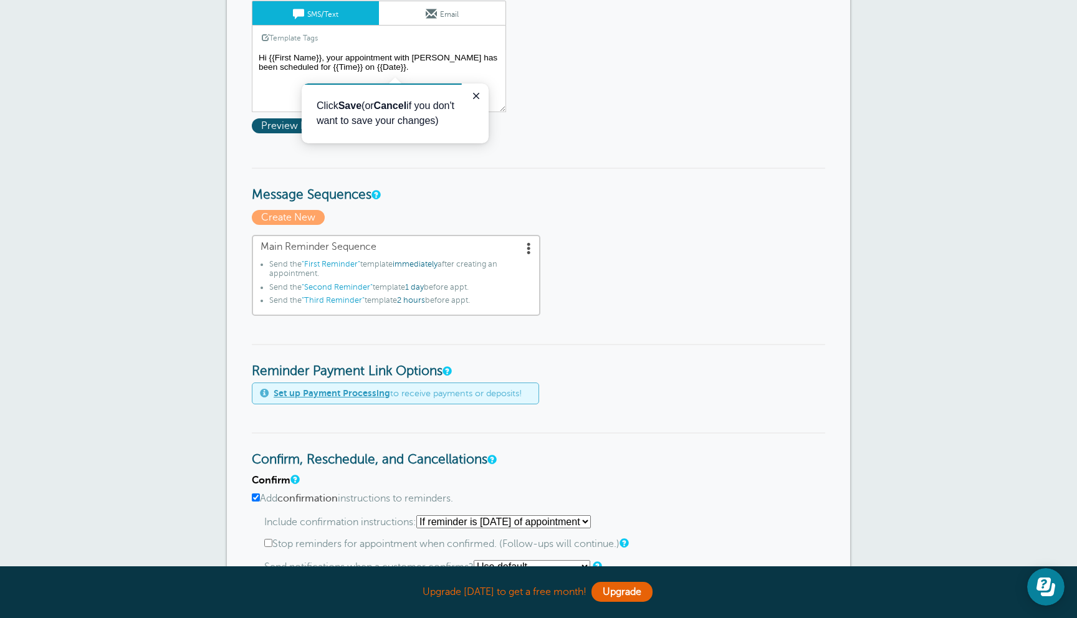
scroll to position [401, 0]
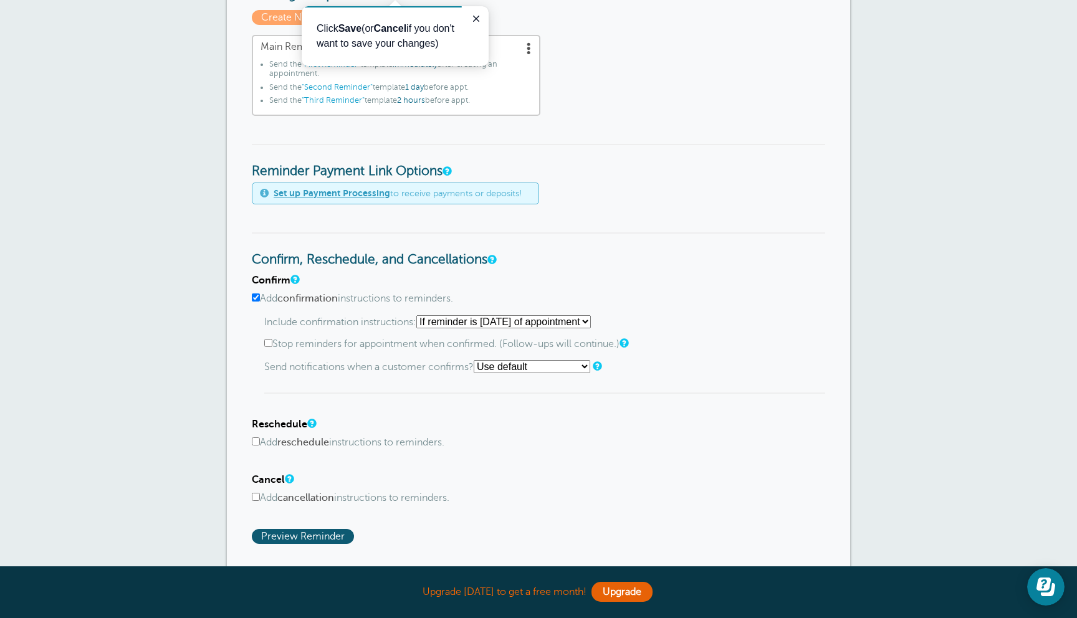
click at [531, 367] on select "Use default Text me Email me Don't send notifications" at bounding box center [532, 366] width 117 height 13
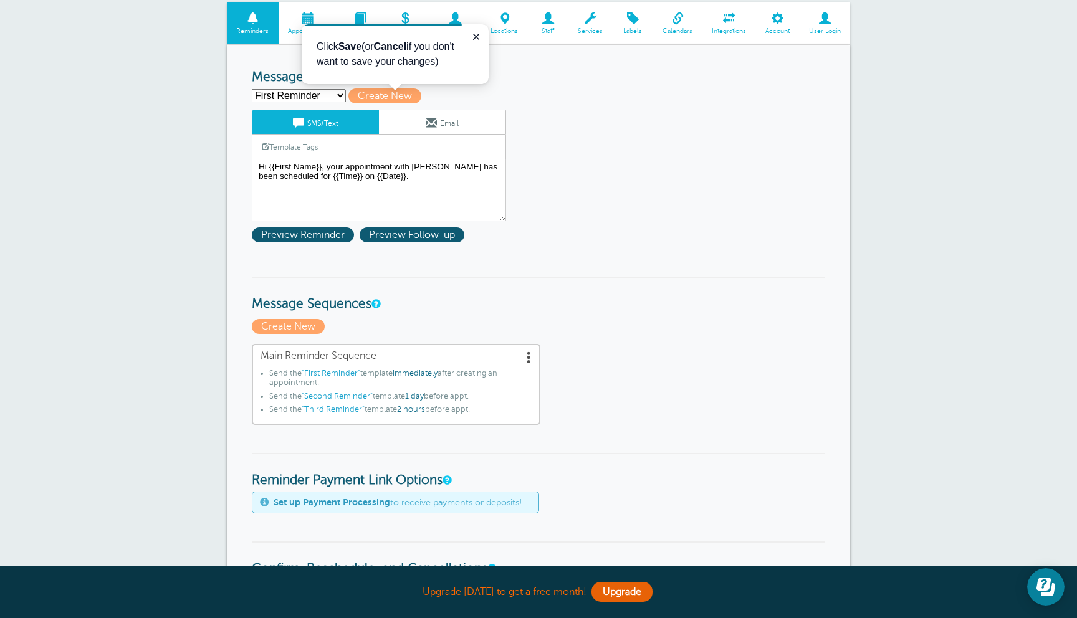
scroll to position [67, 0]
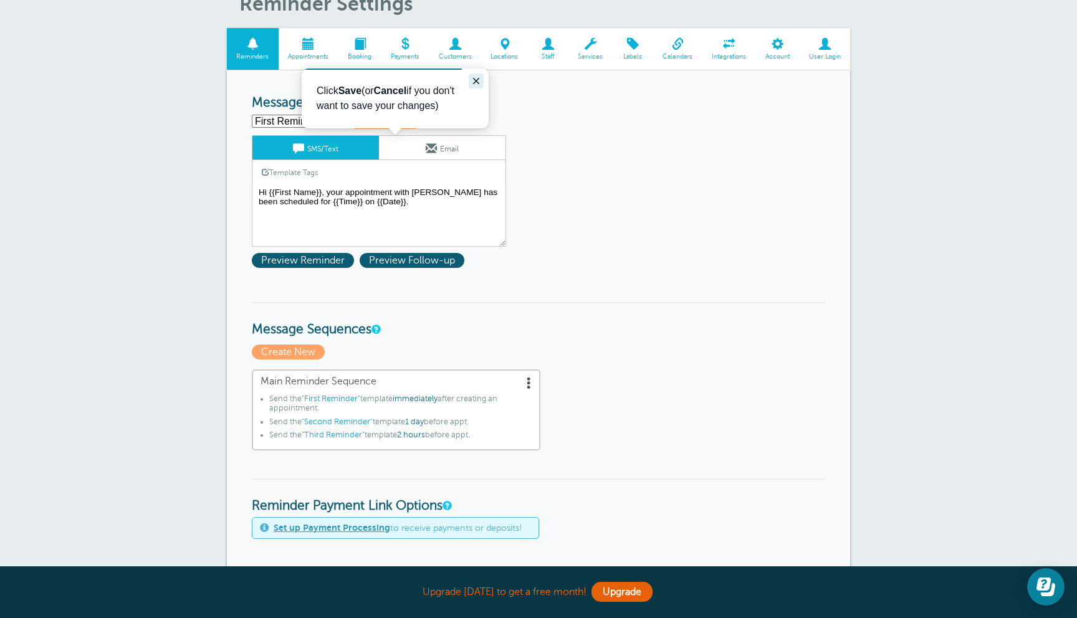
drag, startPoint x: 475, startPoint y: 79, endPoint x: 777, endPoint y: 148, distance: 309.4
click at [475, 79] on icon "Close guide" at bounding box center [476, 81] width 10 height 10
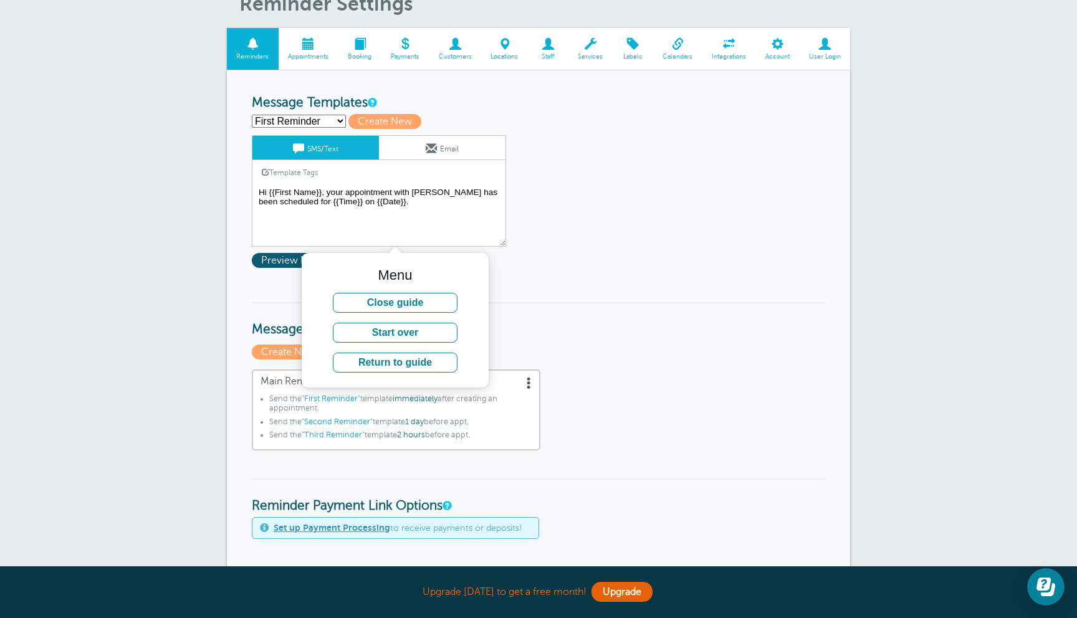
click at [550, 249] on form "Reminder Schedule 1st reminder: Immediately 1 2 3 4 5 6 7 8 9 10 11 12 13 14 15…" at bounding box center [539, 608] width 574 height 1027
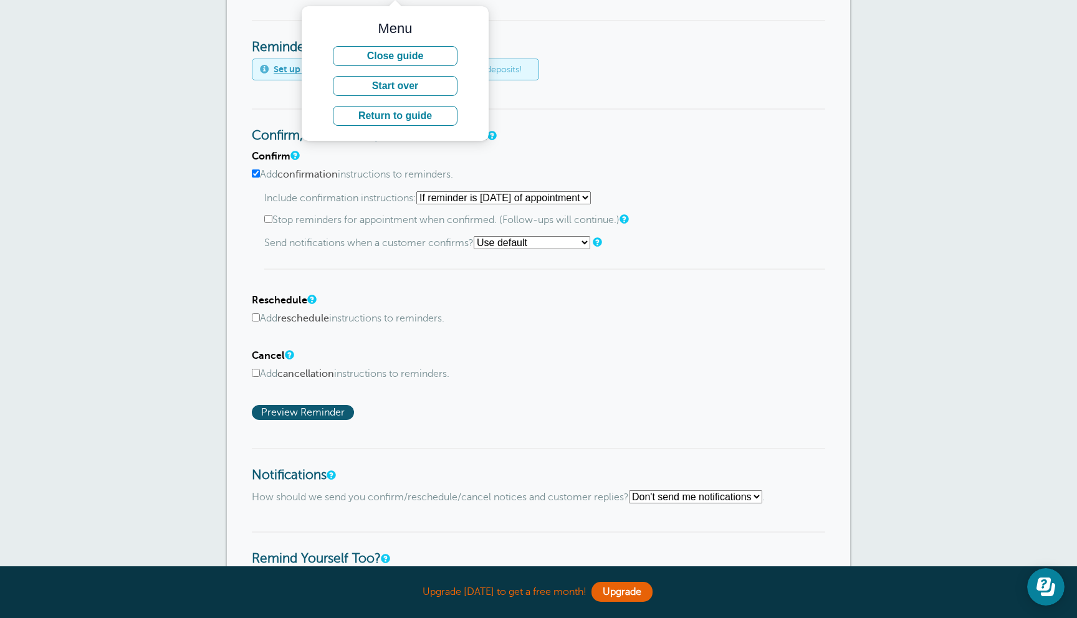
scroll to position [790, 0]
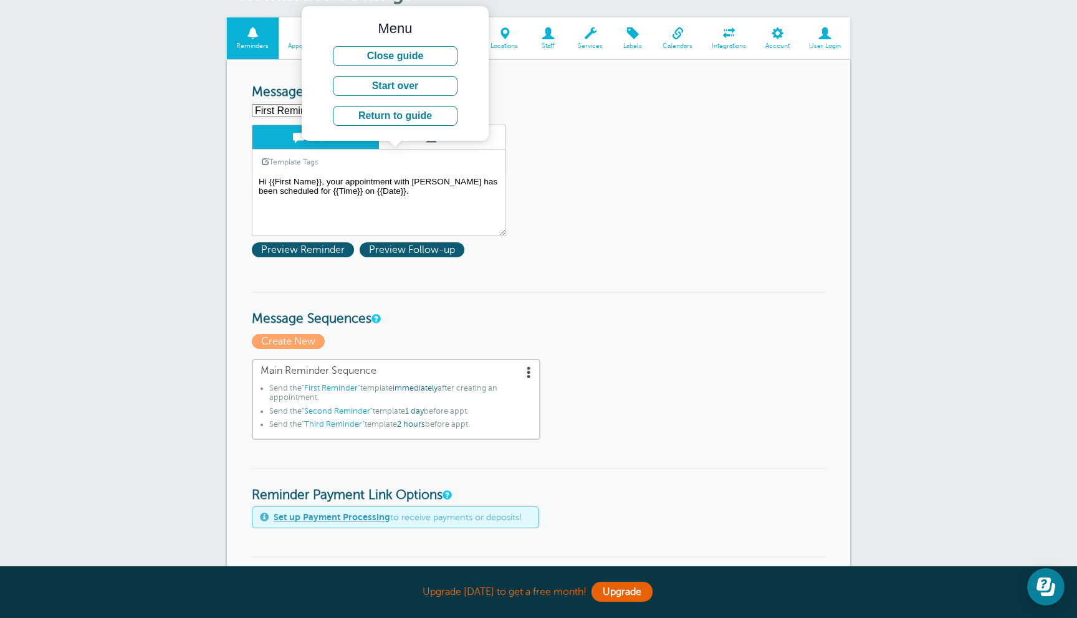
scroll to position [0, 0]
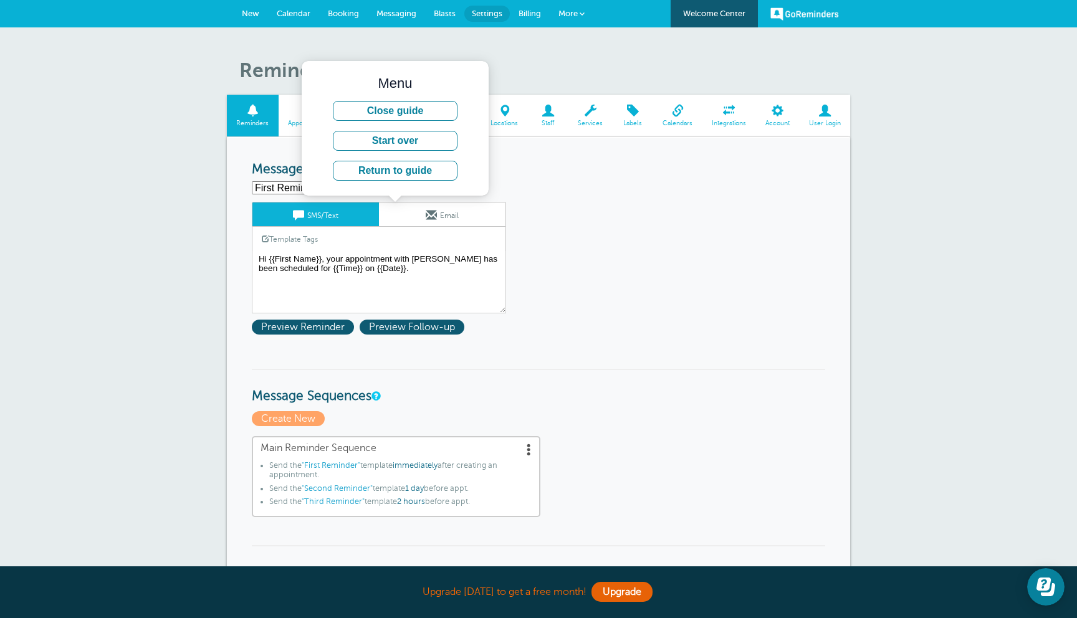
click at [299, 124] on span "Appointments" at bounding box center [308, 123] width 47 height 7
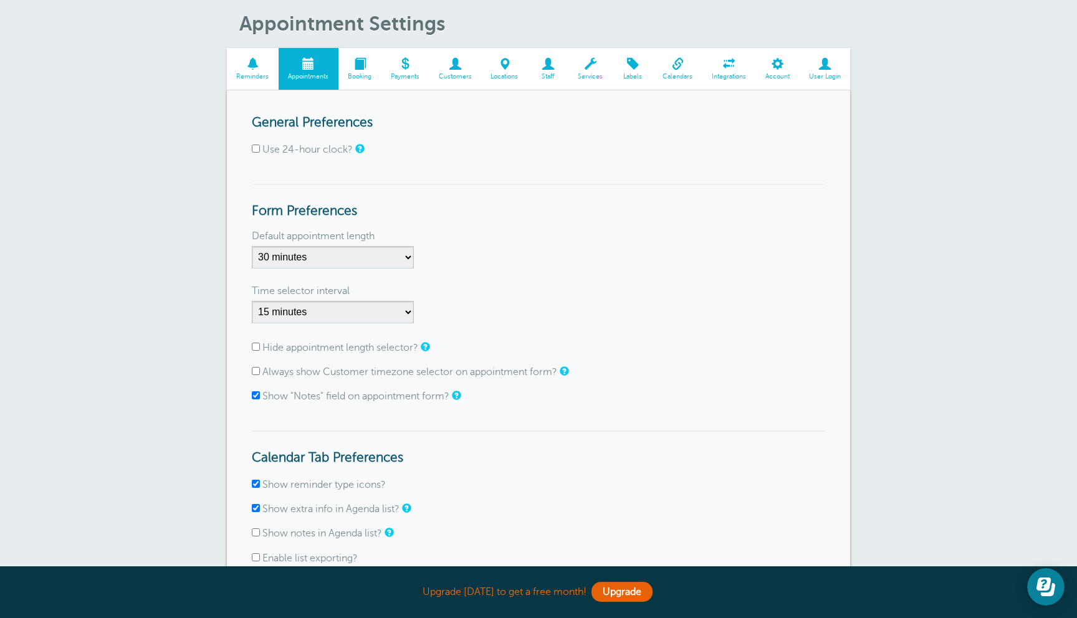
scroll to position [30, 0]
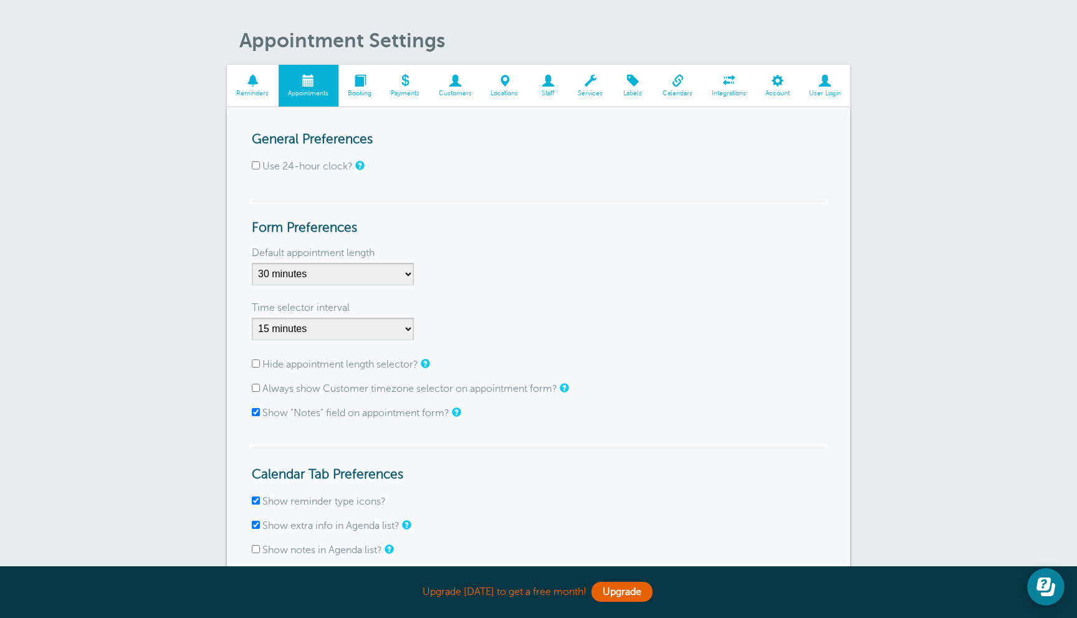
click at [356, 85] on span at bounding box center [360, 81] width 43 height 12
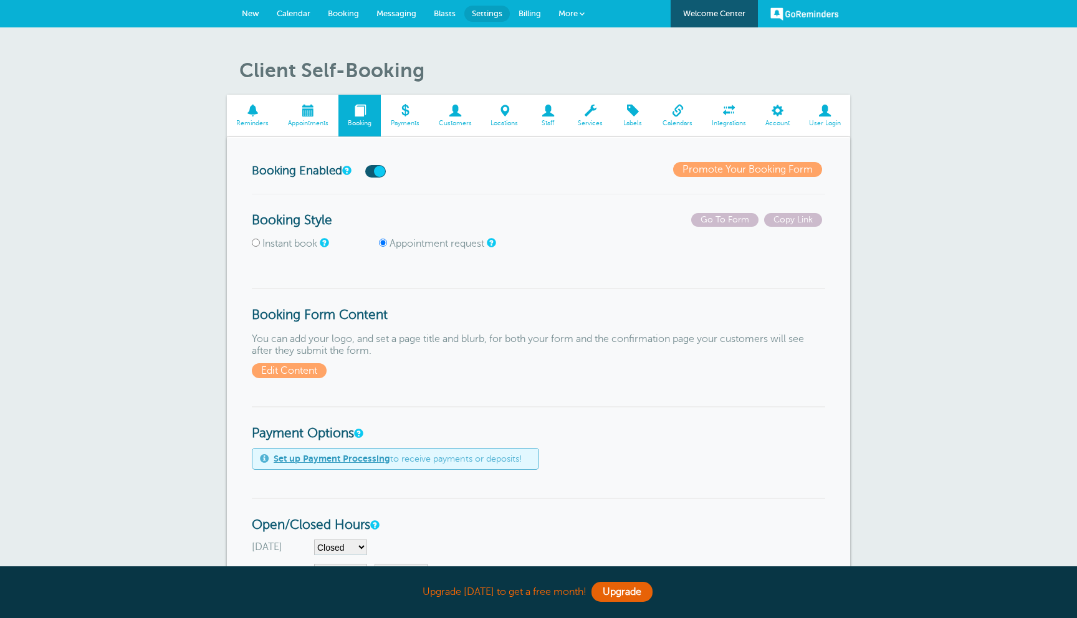
click at [256, 244] on input "Instant book" at bounding box center [256, 243] width 8 height 8
radio input "true"
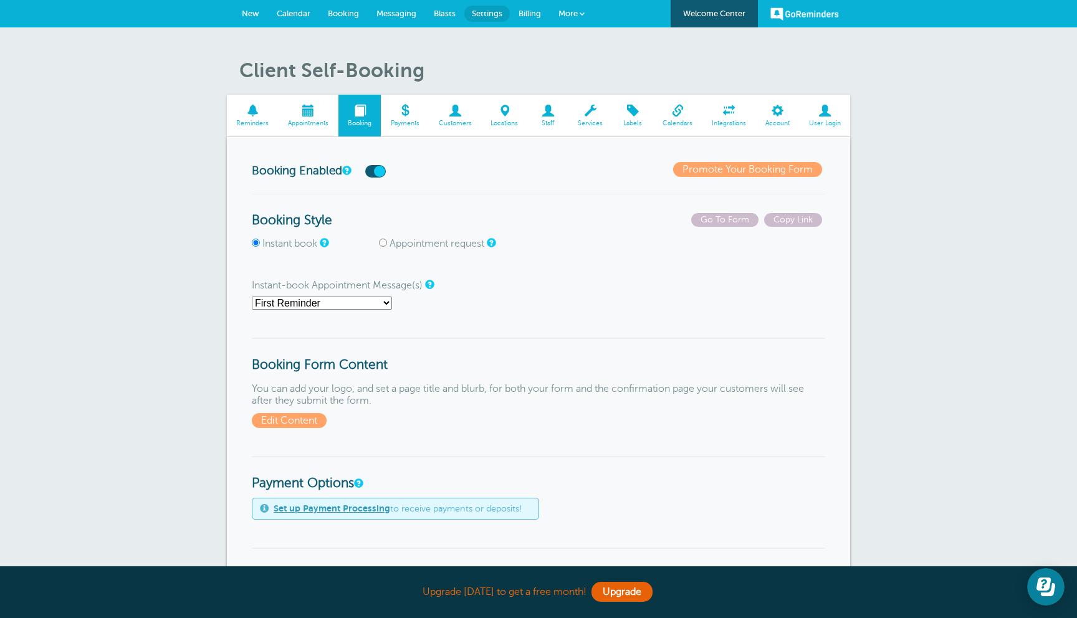
click at [367, 303] on select "First Reminder Second Reminder Third Reminder Main Reminder Sequence" at bounding box center [322, 303] width 140 height 13
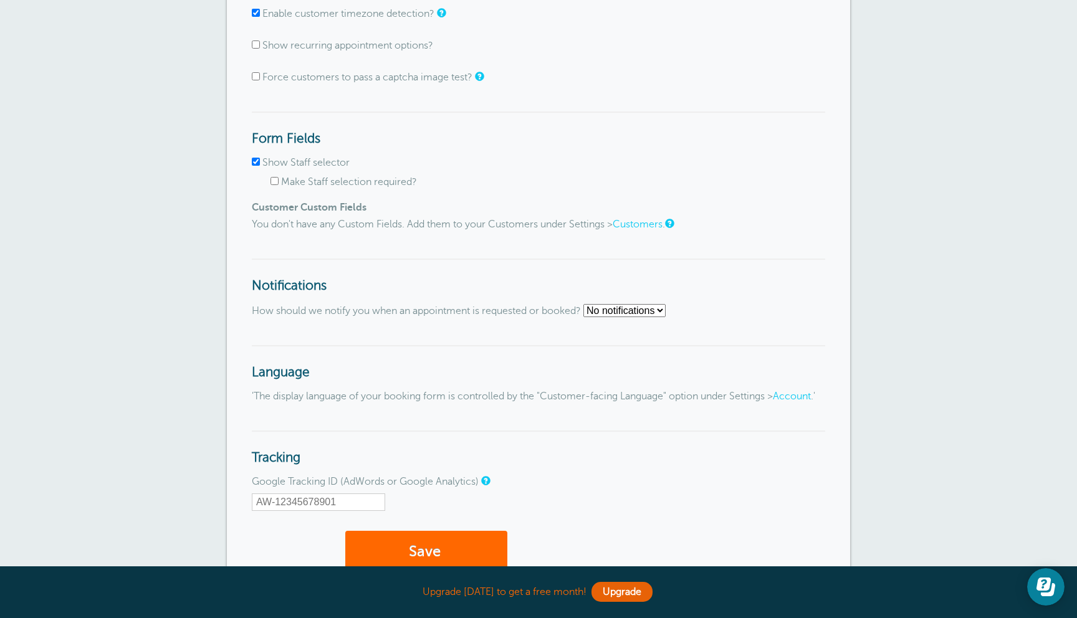
scroll to position [1241, 0]
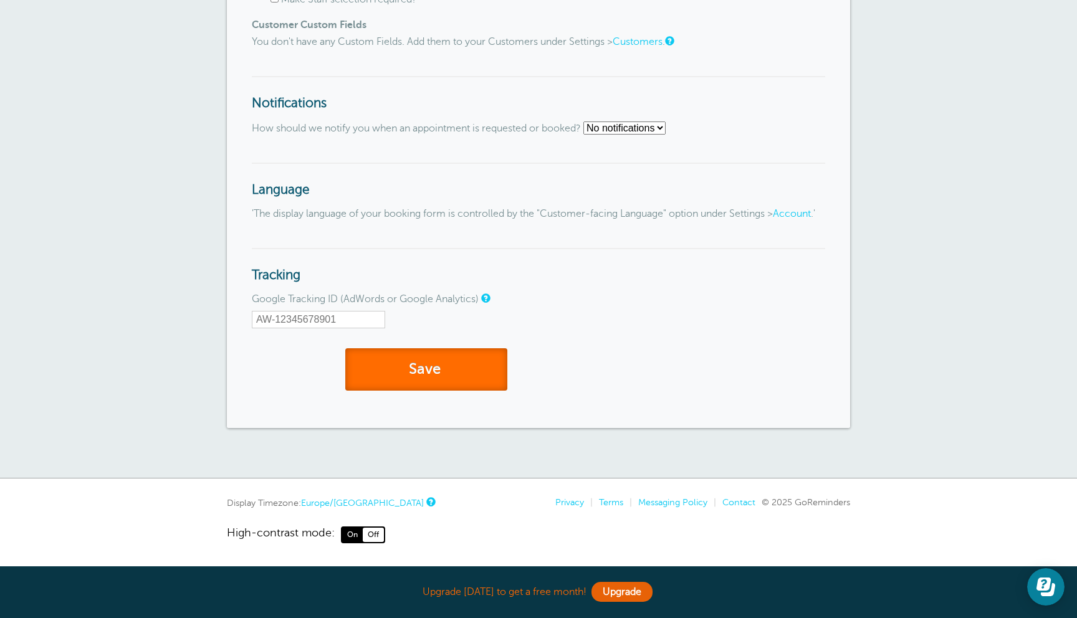
click at [404, 372] on button "Save" at bounding box center [426, 369] width 162 height 43
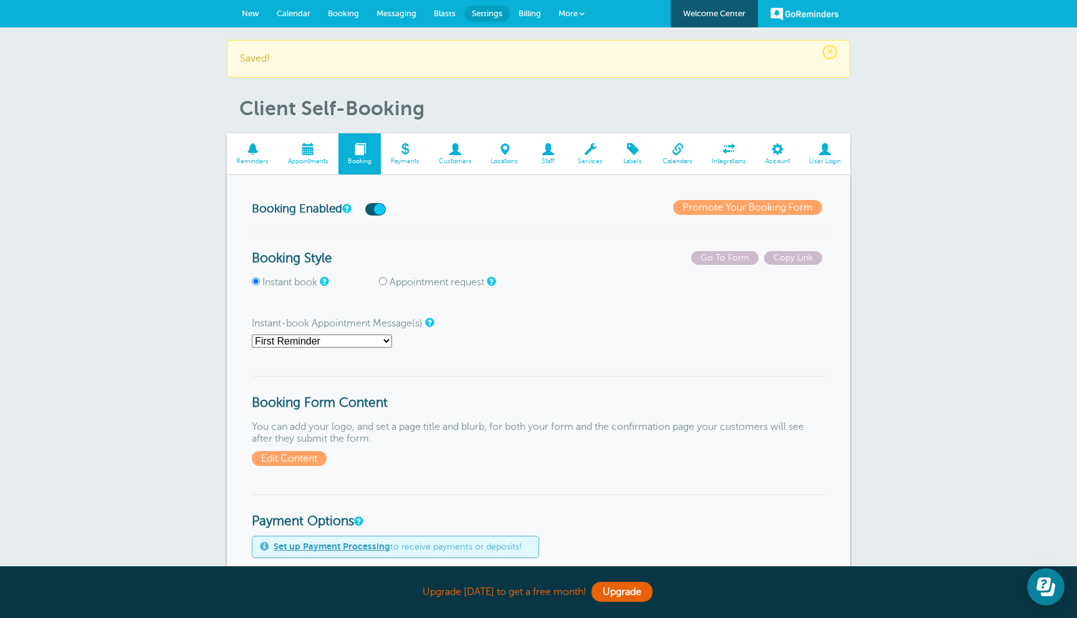
click at [302, 148] on span at bounding box center [309, 149] width 60 height 12
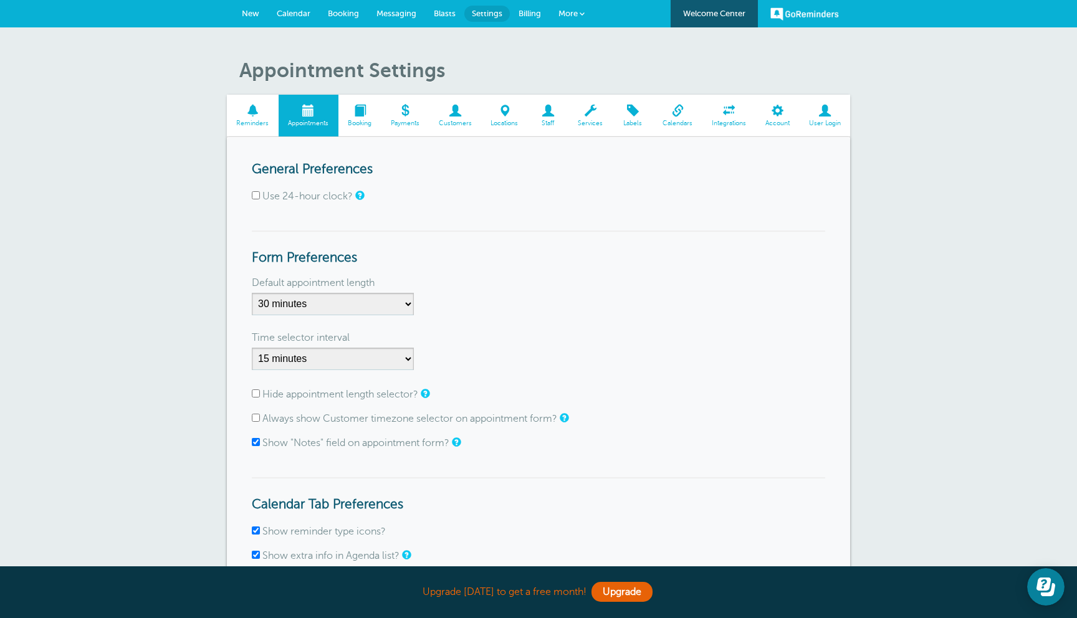
click at [354, 17] on span "Booking" at bounding box center [343, 13] width 31 height 9
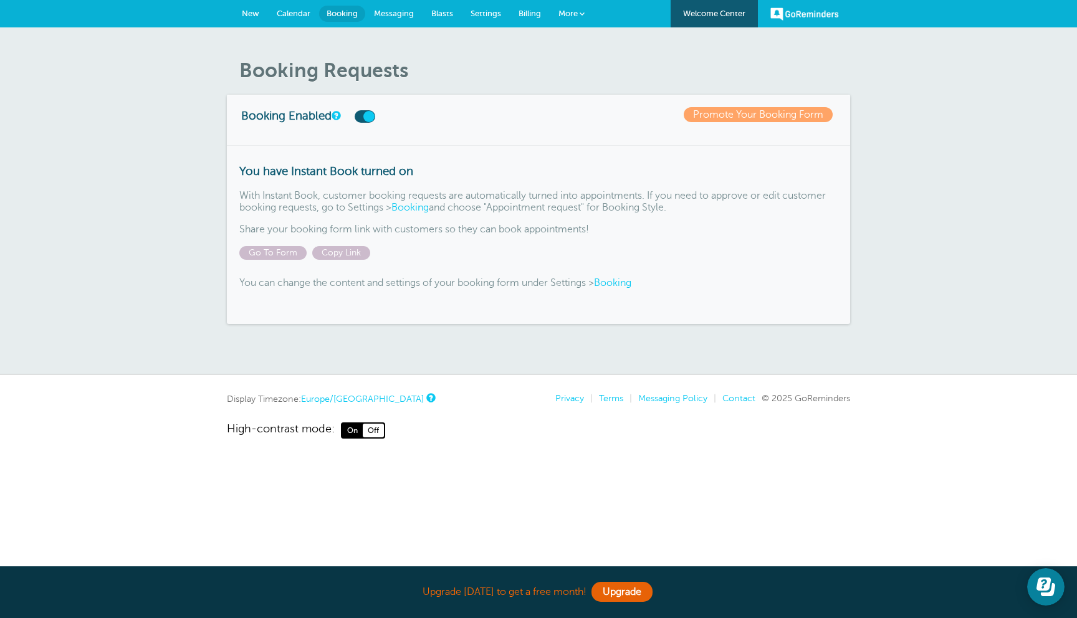
click at [381, 18] on link "Messaging" at bounding box center [393, 13] width 57 height 27
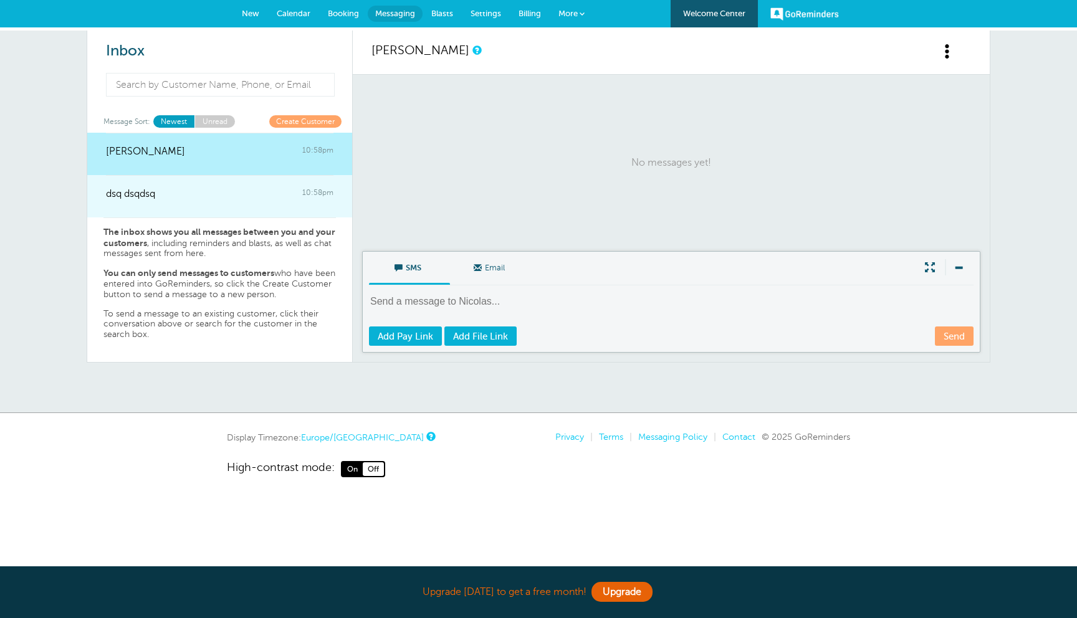
click at [246, 201] on div at bounding box center [220, 202] width 228 height 5
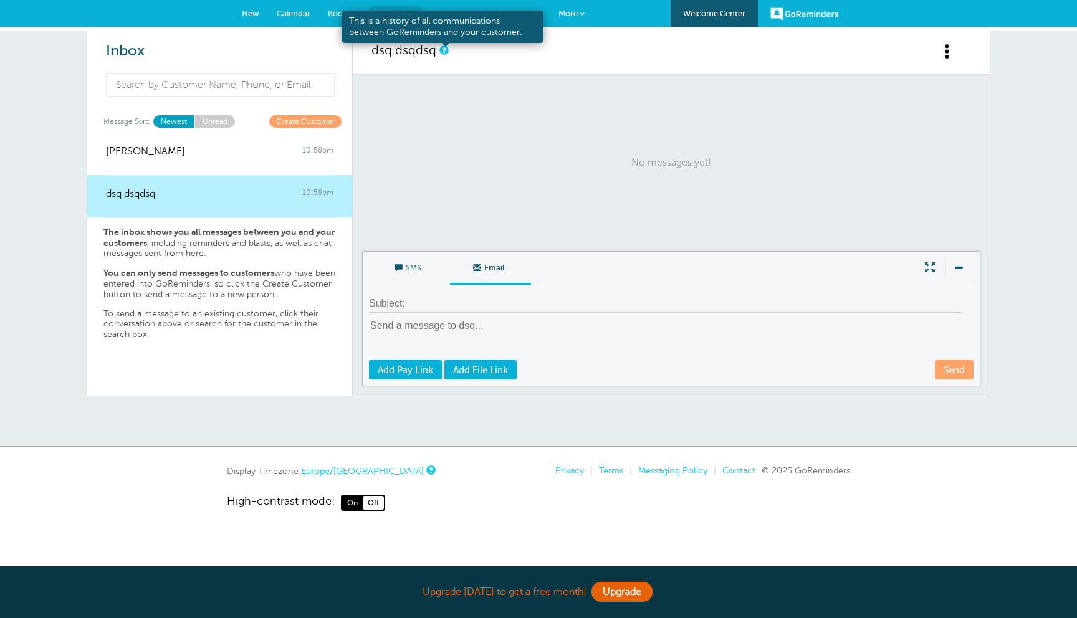
click at [444, 52] on link at bounding box center [443, 50] width 7 height 8
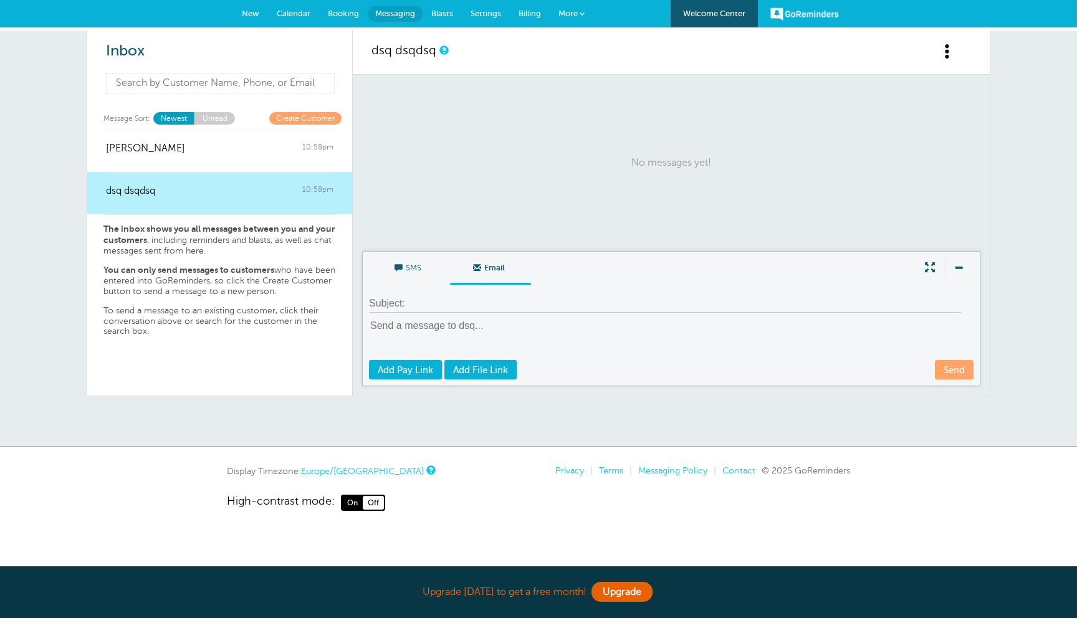
click at [284, 87] on input at bounding box center [220, 83] width 229 height 21
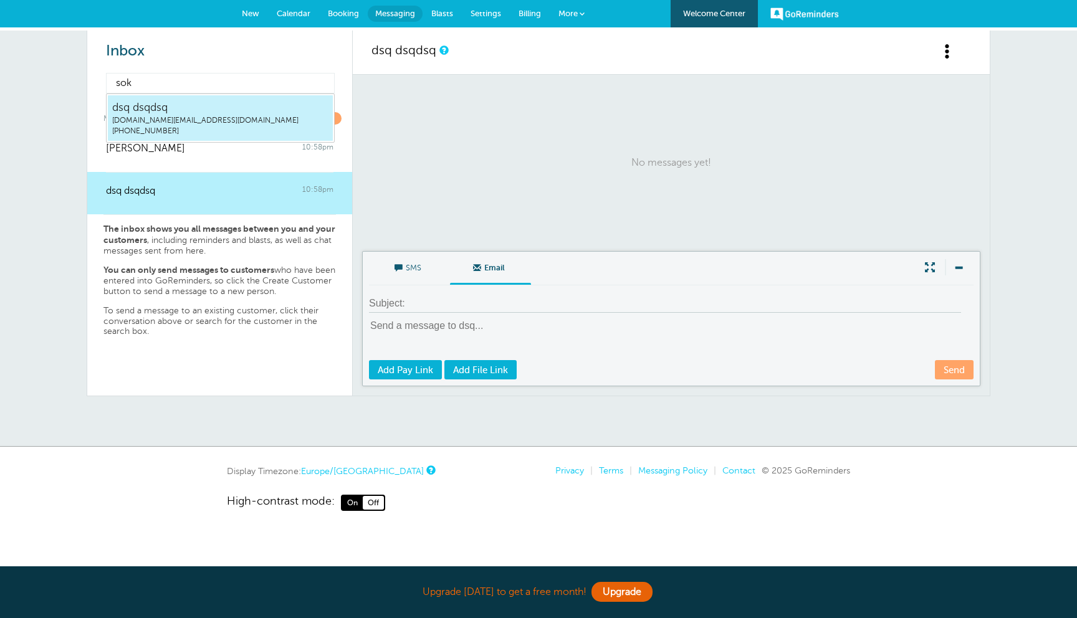
type input "soku"
click at [241, 127] on span "(704) 920-1039" at bounding box center [220, 131] width 216 height 11
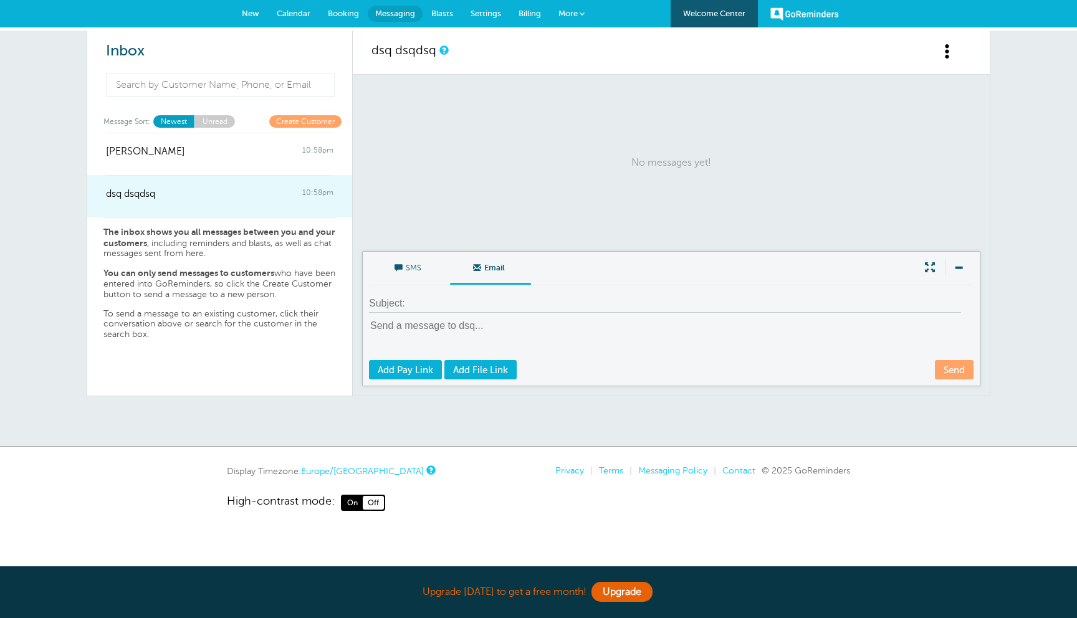
click at [244, 188] on div "dsq dsqdsq 10:58pm" at bounding box center [220, 187] width 228 height 25
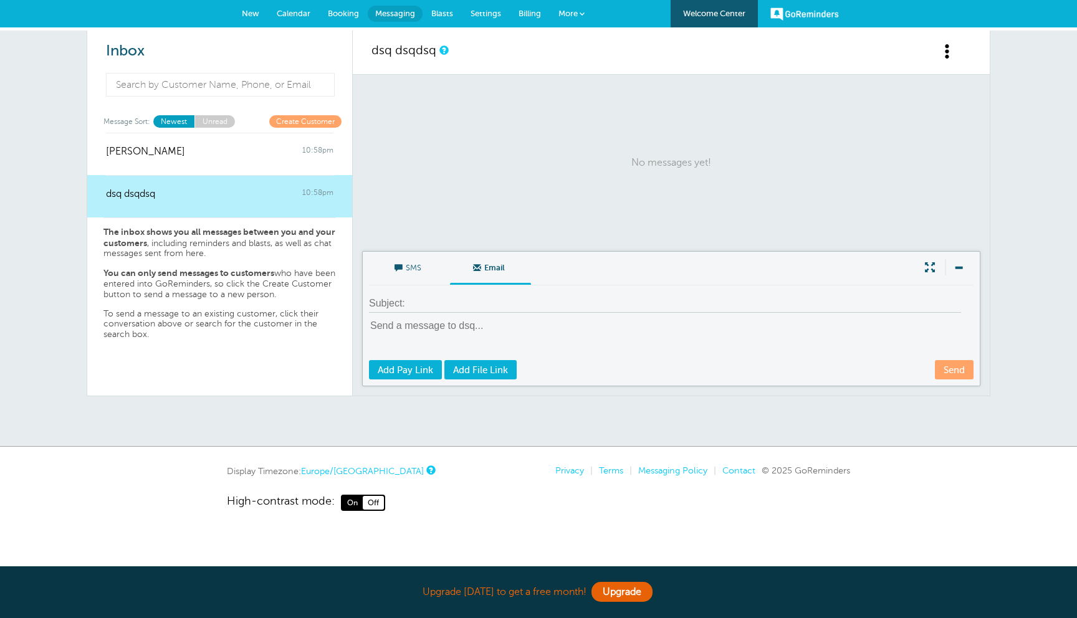
click at [444, 312] on input at bounding box center [665, 304] width 592 height 18
click at [440, 316] on div "SMS Email Write Message Send Add Pay Link Add File Link" at bounding box center [671, 318] width 618 height 135
click at [433, 329] on textarea at bounding box center [672, 339] width 607 height 40
type textarea "dqsdsqdsq"
click at [939, 372] on link "Send" at bounding box center [954, 369] width 39 height 19
